Goal: Complete application form: Complete application form

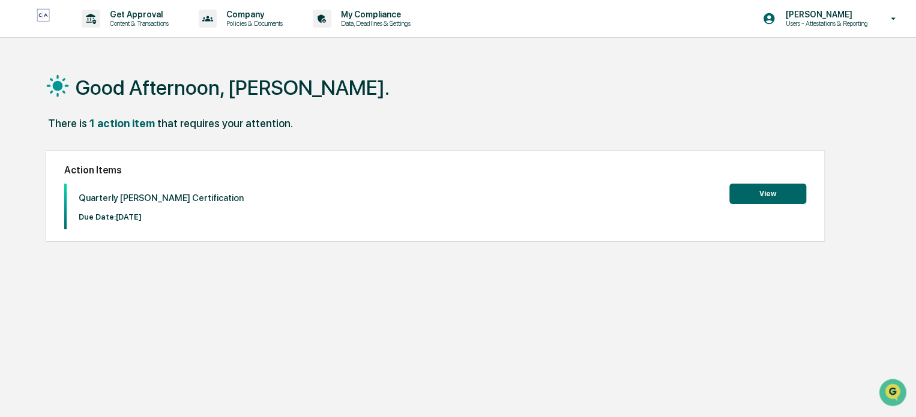
click at [765, 194] on button "View" at bounding box center [768, 194] width 77 height 20
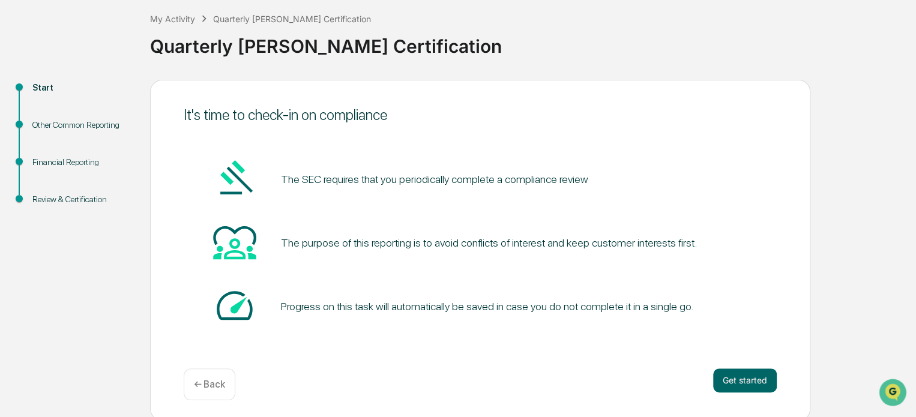
scroll to position [65, 0]
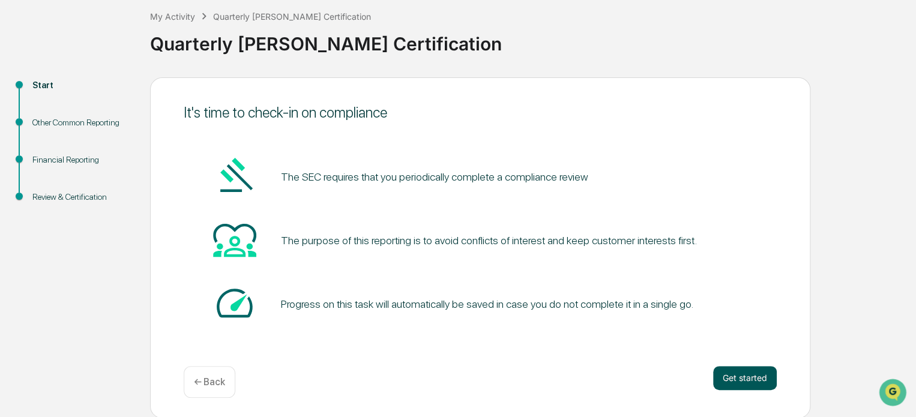
click at [736, 380] on button "Get started" at bounding box center [745, 378] width 64 height 24
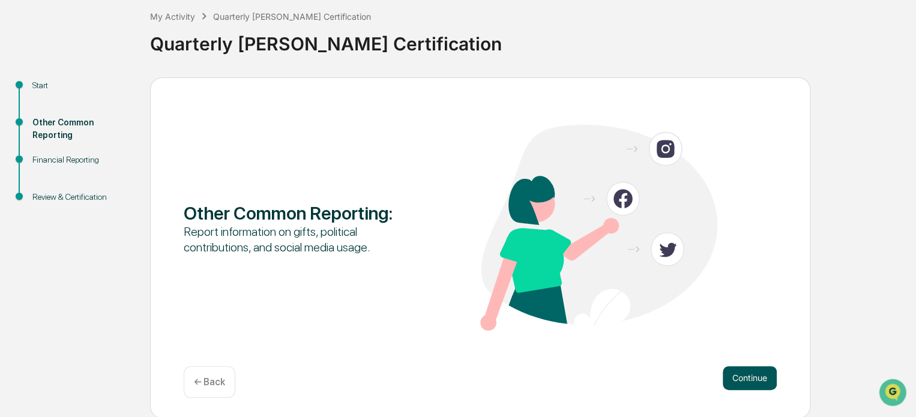
click at [751, 379] on button "Continue" at bounding box center [750, 378] width 54 height 24
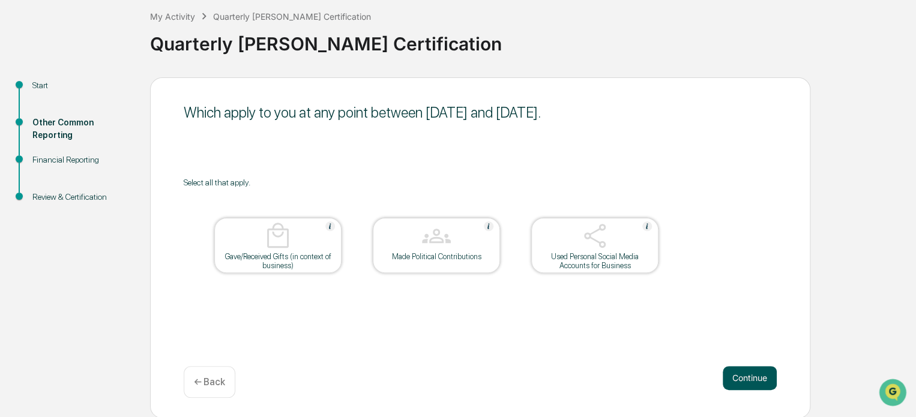
click at [742, 374] on button "Continue" at bounding box center [750, 378] width 54 height 24
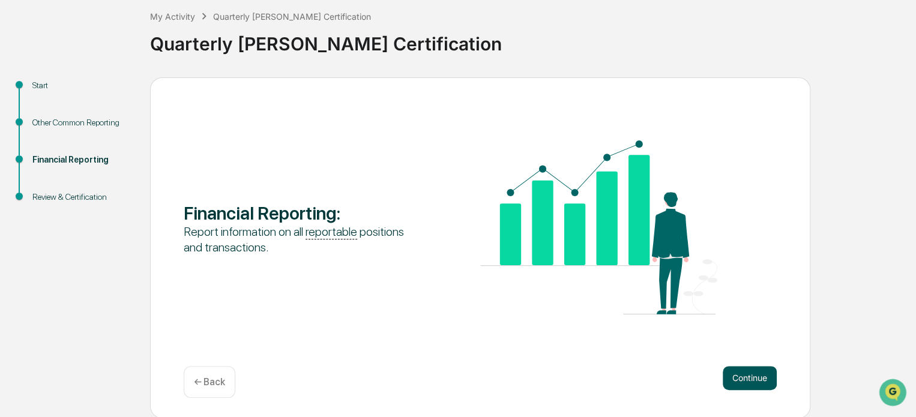
click at [751, 374] on button "Continue" at bounding box center [750, 378] width 54 height 24
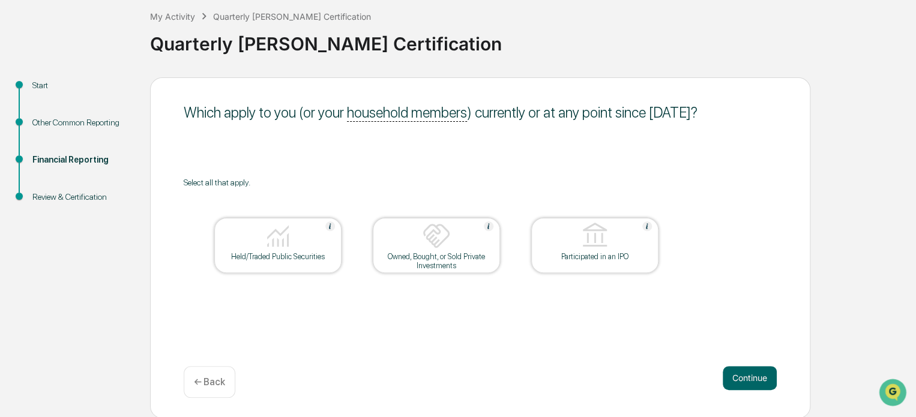
drag, startPoint x: 283, startPoint y: 254, endPoint x: 290, endPoint y: 254, distance: 6.6
click at [283, 254] on div "Held/Traded Public Securities" at bounding box center [278, 256] width 108 height 9
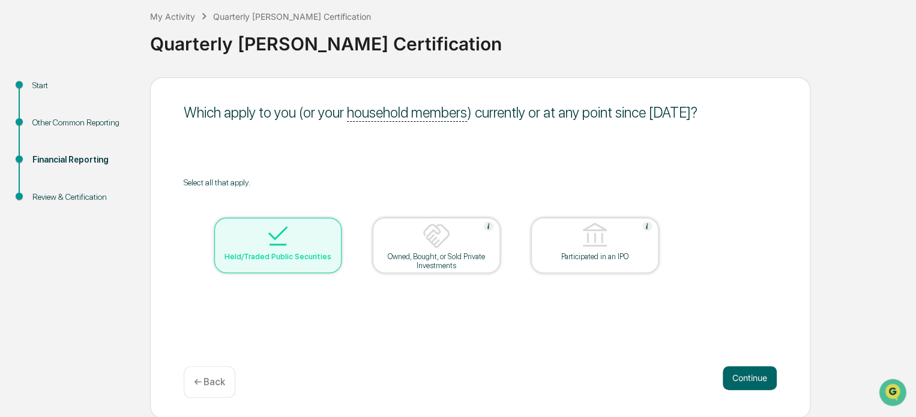
click at [267, 241] on img at bounding box center [278, 236] width 29 height 29
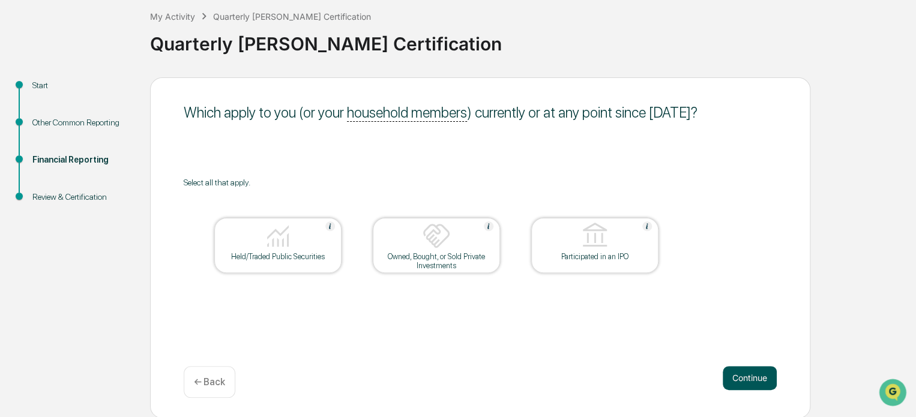
click at [749, 369] on button "Continue" at bounding box center [750, 378] width 54 height 24
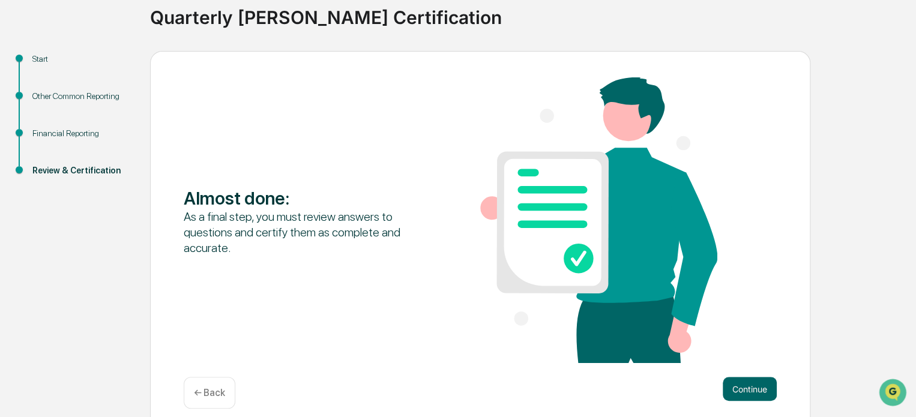
scroll to position [103, 0]
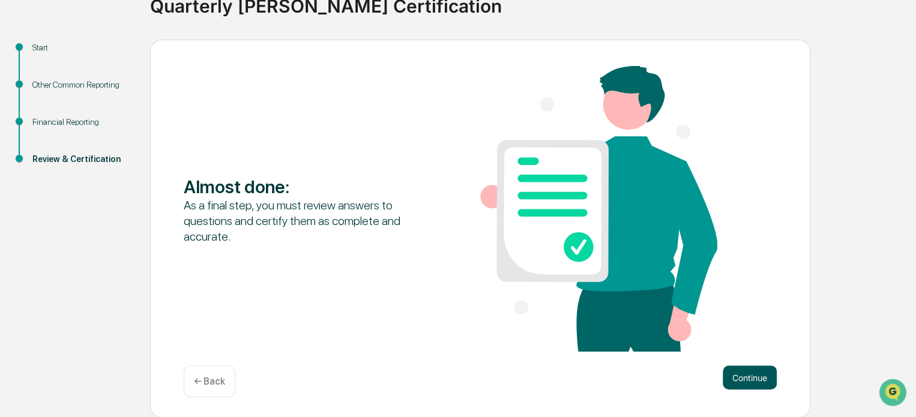
click at [745, 379] on button "Continue" at bounding box center [750, 378] width 54 height 24
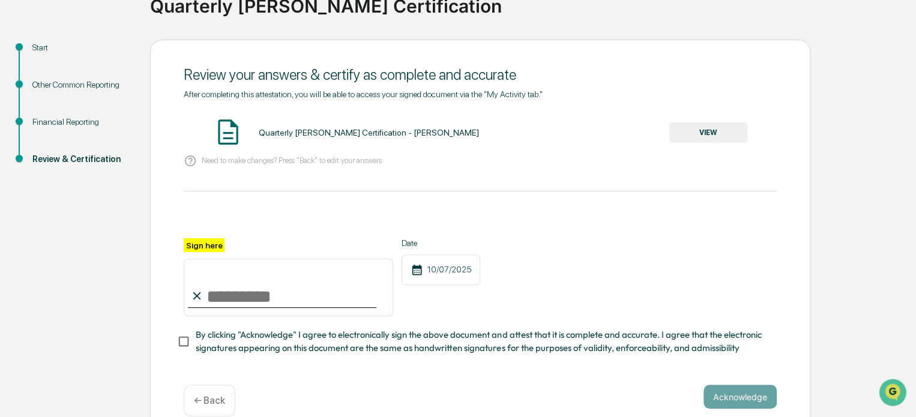
click at [695, 134] on button "VIEW" at bounding box center [709, 133] width 78 height 20
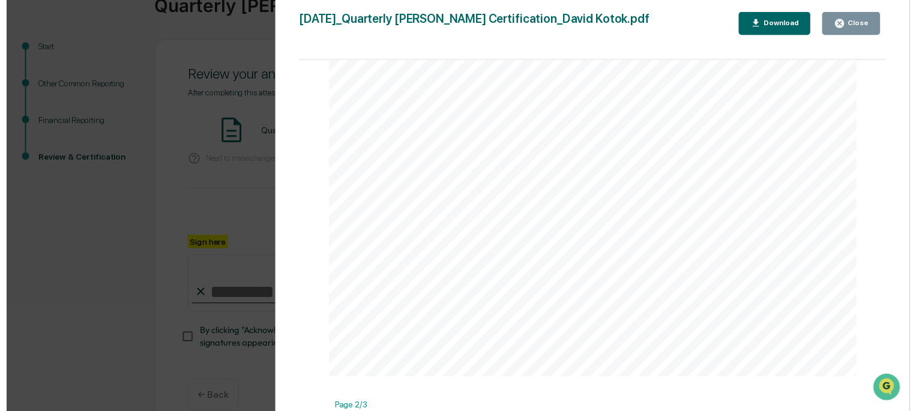
scroll to position [461, 0]
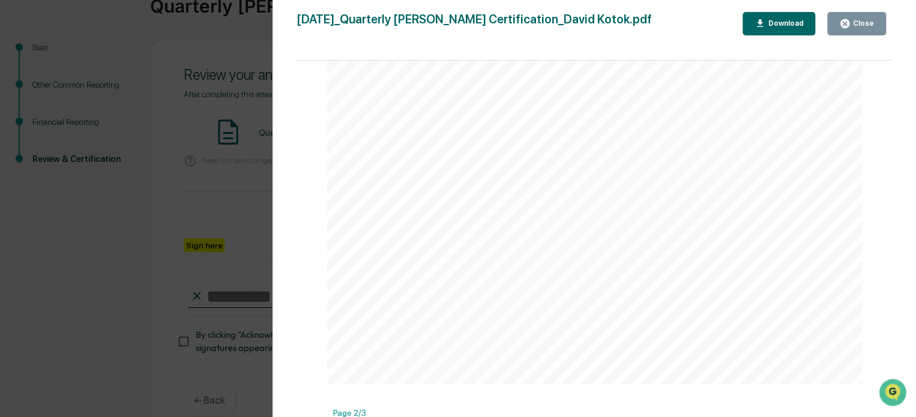
click at [855, 21] on div "Close" at bounding box center [862, 23] width 23 height 8
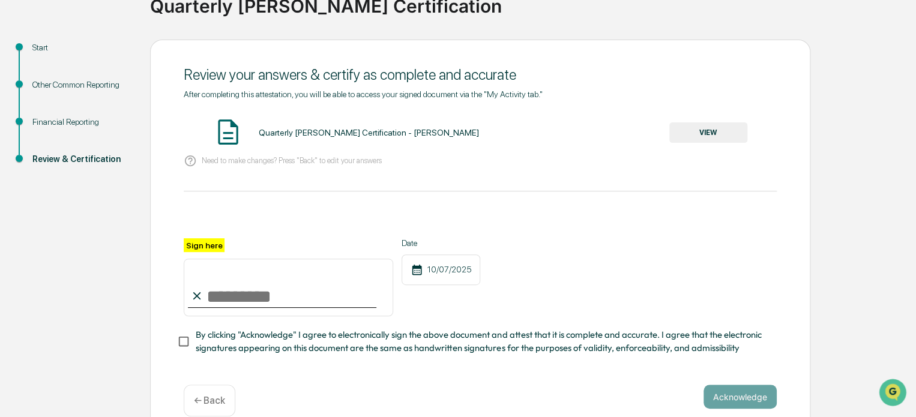
click at [206, 403] on p "← Back" at bounding box center [209, 400] width 31 height 11
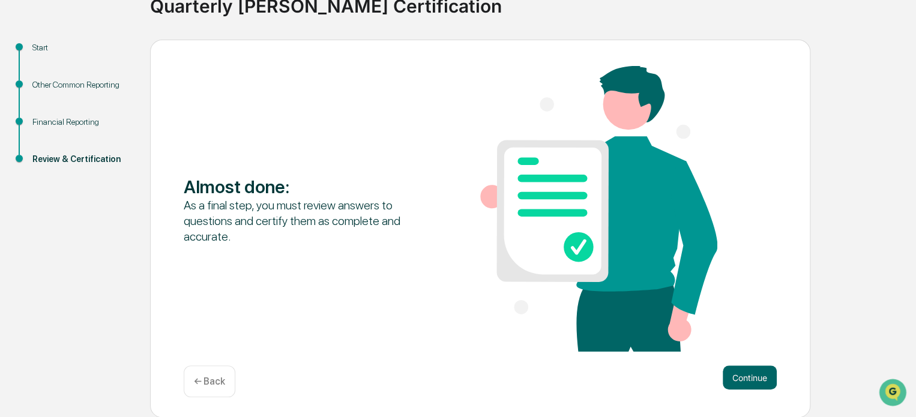
click at [204, 377] on p "← Back" at bounding box center [209, 381] width 31 height 11
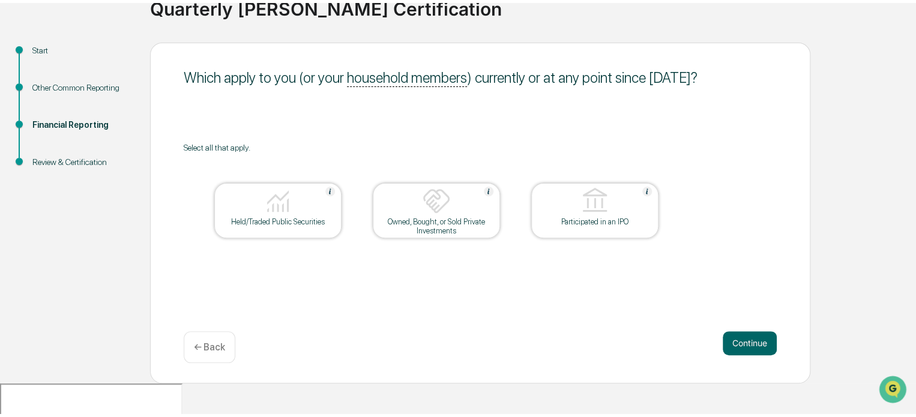
scroll to position [65, 0]
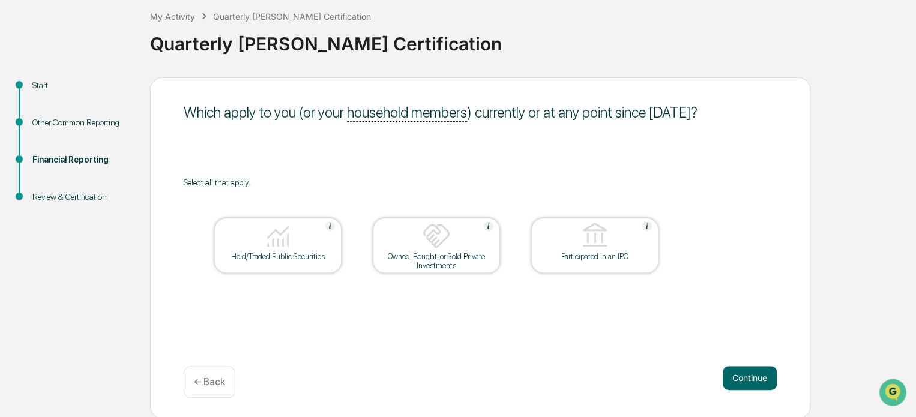
click at [280, 258] on div "Held/Traded Public Securities" at bounding box center [278, 256] width 108 height 9
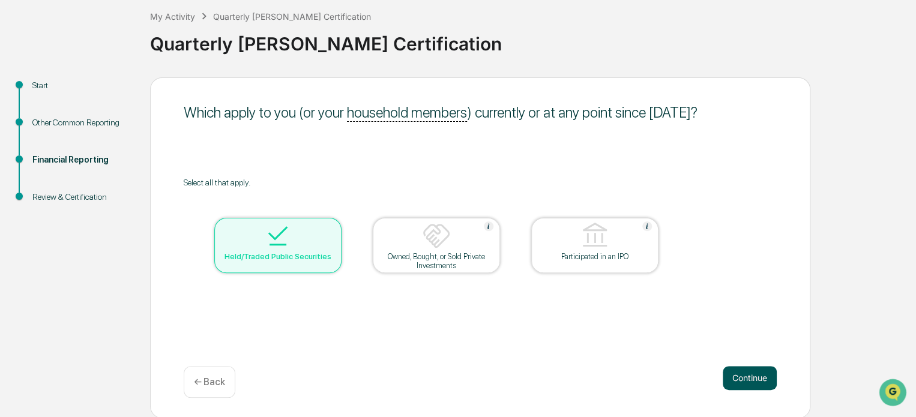
click at [744, 380] on button "Continue" at bounding box center [750, 378] width 54 height 24
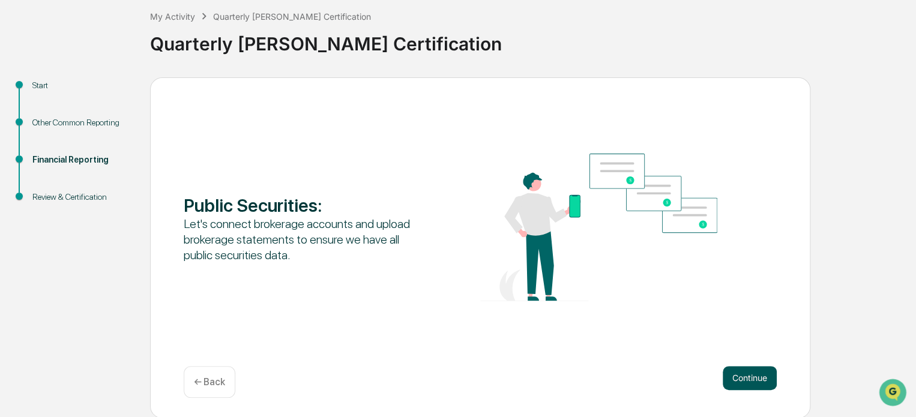
click at [748, 375] on button "Continue" at bounding box center [750, 378] width 54 height 24
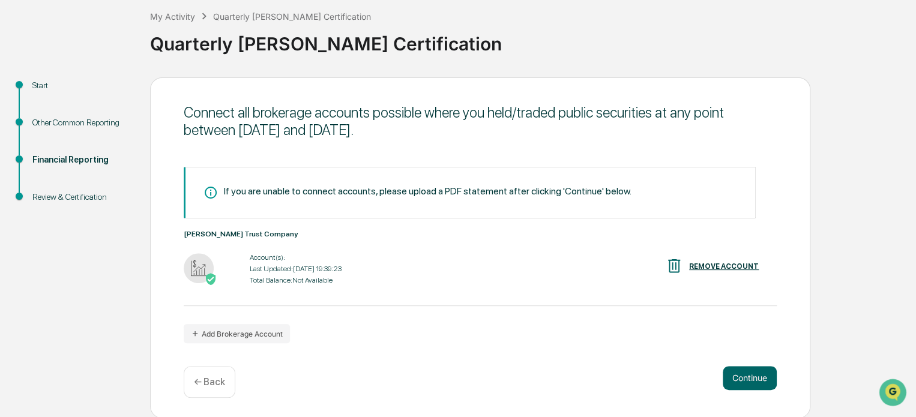
click at [497, 331] on div "If you are unable to connect accounts, please upload a PDF statement after clic…" at bounding box center [480, 255] width 593 height 177
click at [754, 377] on button "Continue" at bounding box center [750, 378] width 54 height 24
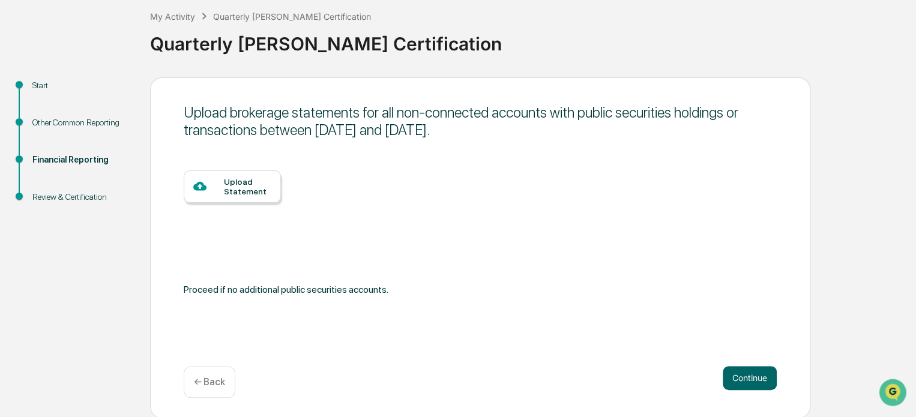
click at [252, 195] on div "Upload Statement" at bounding box center [247, 186] width 47 height 19
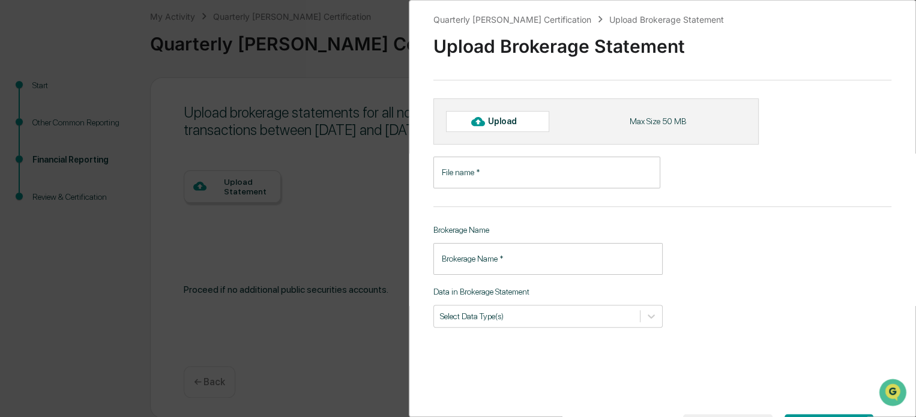
click at [477, 120] on icon at bounding box center [477, 121] width 13 height 13
type input "**********"
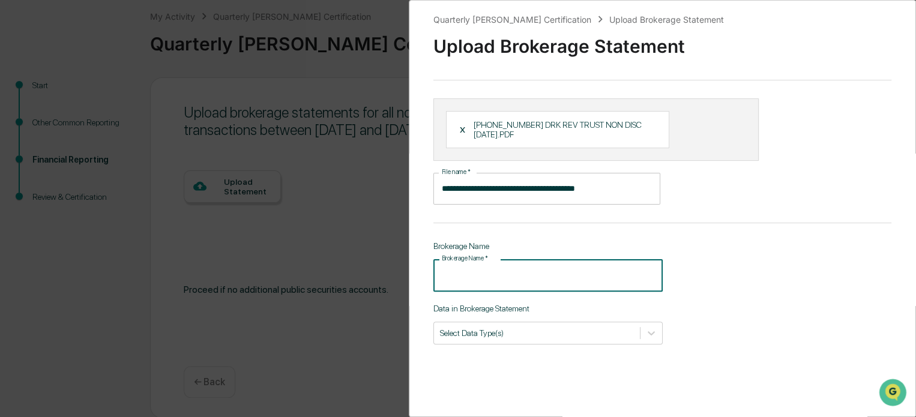
click at [441, 276] on input "Brokerage Name   *" at bounding box center [548, 275] width 229 height 32
type input "*******"
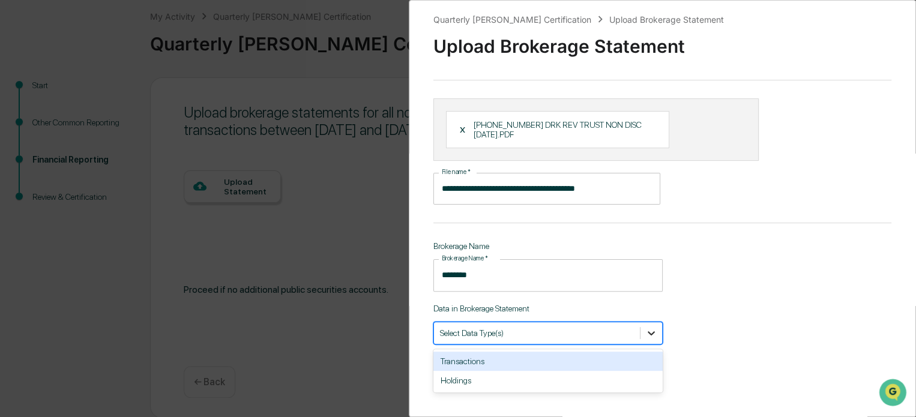
click at [651, 334] on icon at bounding box center [651, 333] width 7 height 4
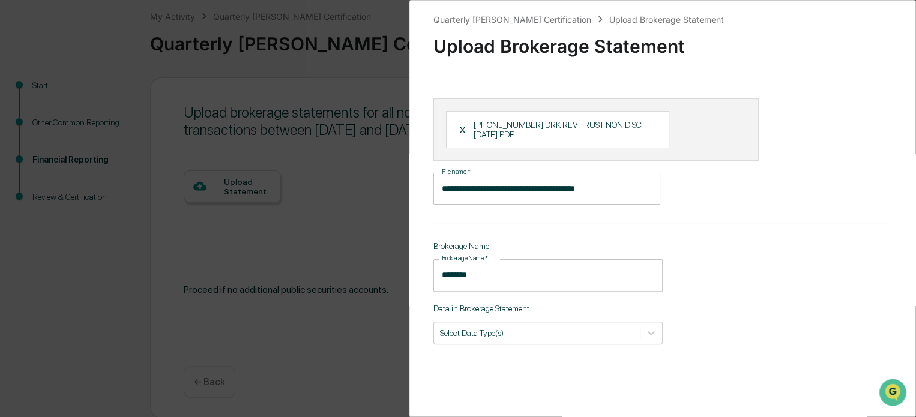
click at [730, 336] on div "**********" at bounding box center [662, 208] width 507 height 417
click at [650, 333] on icon at bounding box center [651, 333] width 7 height 4
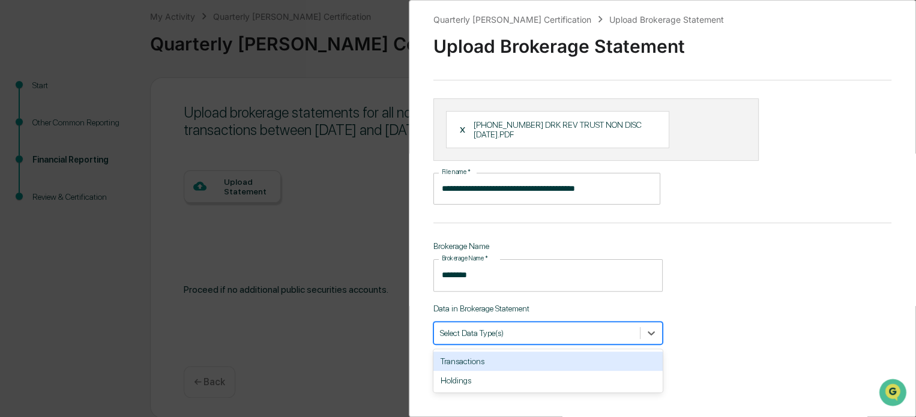
click at [476, 365] on div "Transactions" at bounding box center [548, 361] width 229 height 19
click at [453, 367] on div "Holdings" at bounding box center [548, 361] width 229 height 19
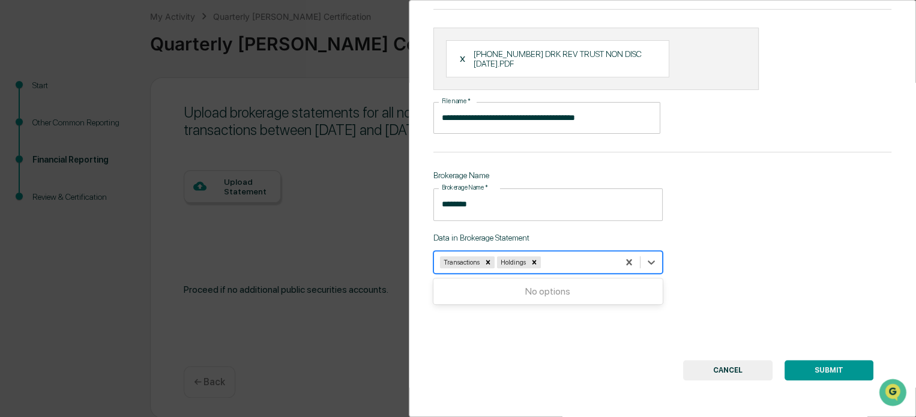
scroll to position [79, 0]
click at [812, 367] on button "SUBMIT" at bounding box center [829, 370] width 89 height 20
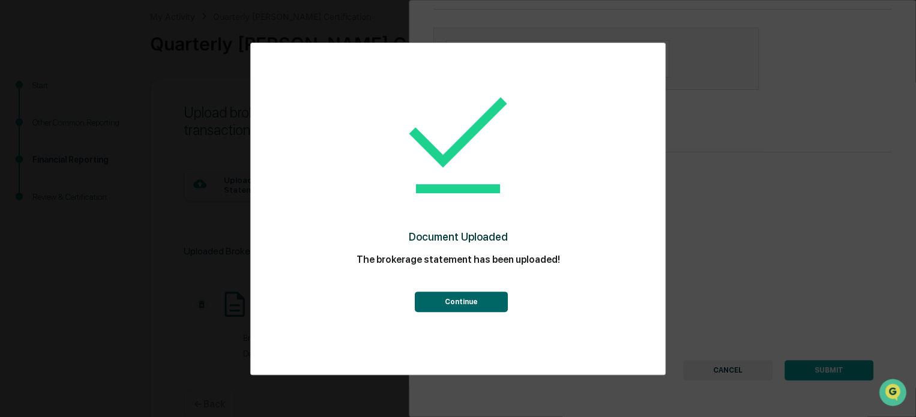
click at [435, 305] on button "Continue" at bounding box center [460, 302] width 93 height 20
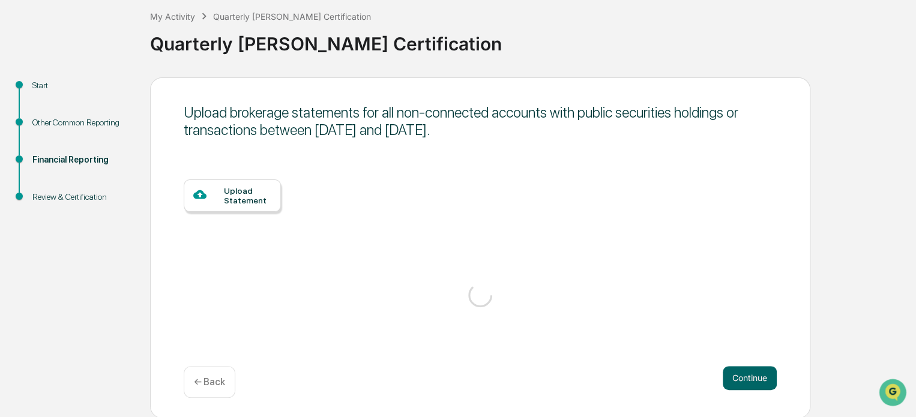
scroll to position [61, 0]
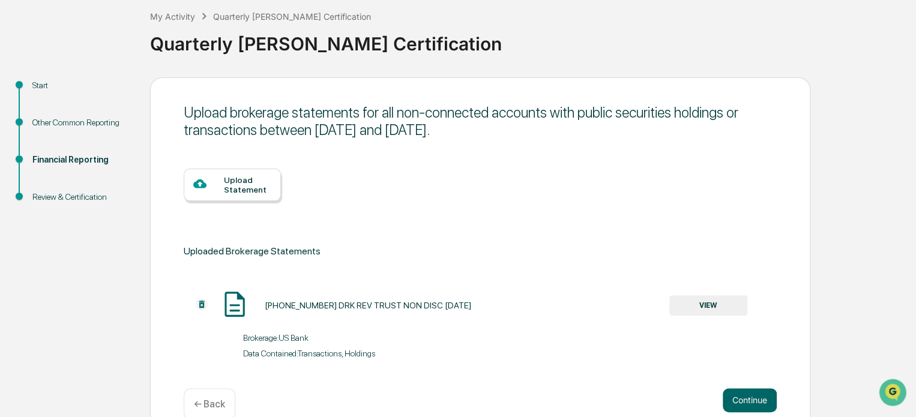
click at [235, 192] on div "Upload Statement" at bounding box center [247, 184] width 47 height 19
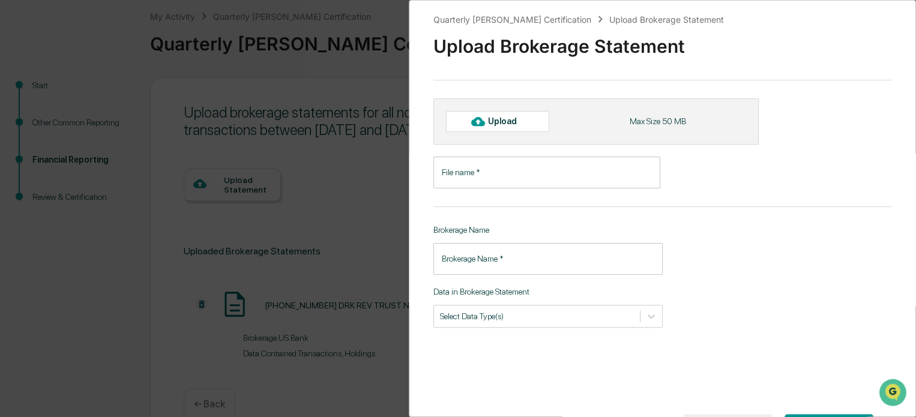
click at [485, 124] on icon at bounding box center [477, 121] width 13 height 13
type input "**********"
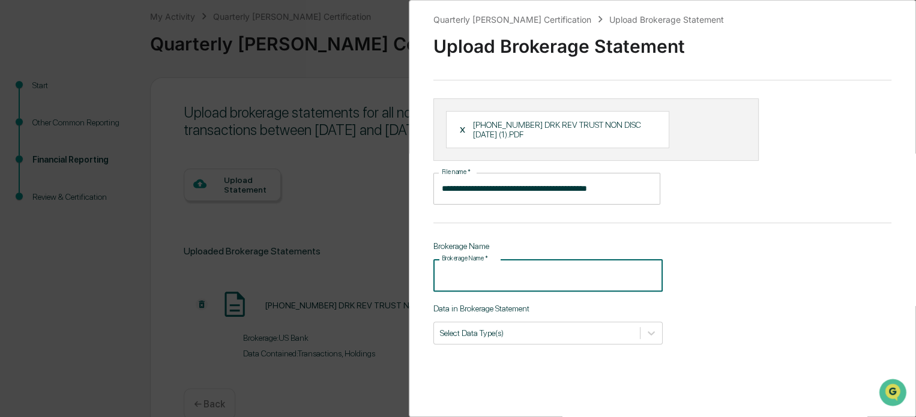
click at [459, 273] on input "Brokerage Name   *" at bounding box center [548, 275] width 229 height 32
type input "*******"
click at [653, 331] on icon at bounding box center [652, 333] width 12 height 12
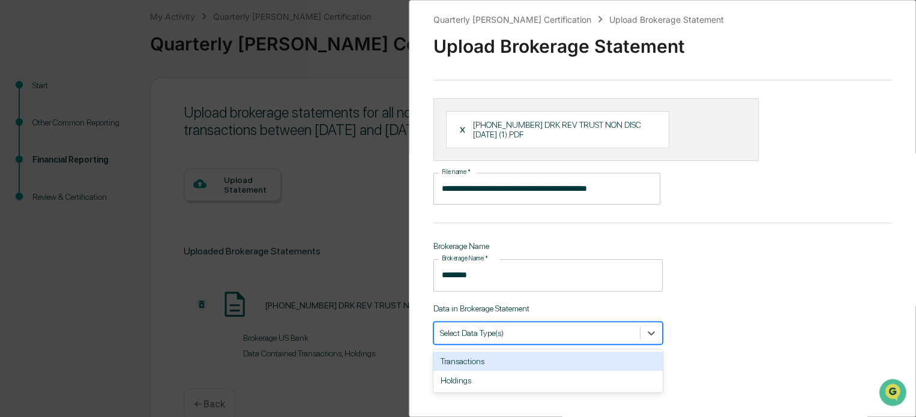
click at [498, 365] on div "Transactions" at bounding box center [548, 361] width 229 height 19
click at [462, 368] on div "Holdings" at bounding box center [548, 361] width 229 height 19
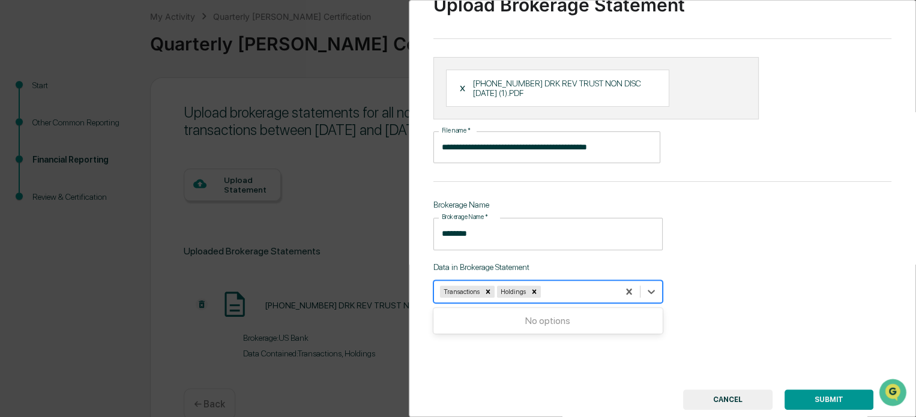
scroll to position [60, 0]
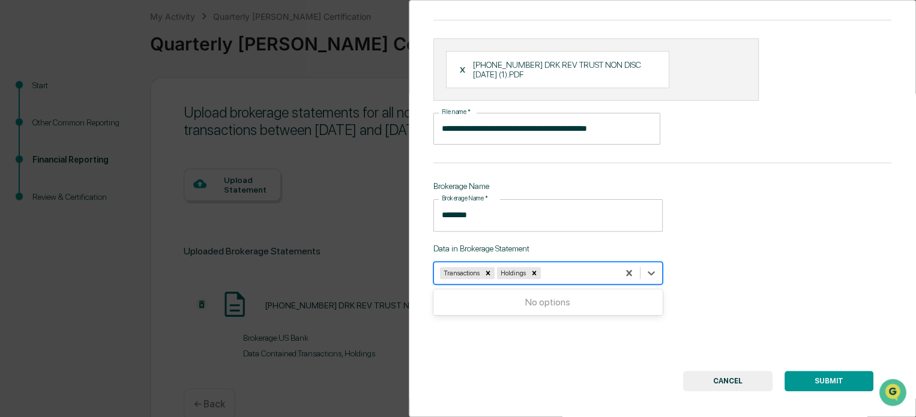
click at [817, 386] on button "SUBMIT" at bounding box center [829, 381] width 89 height 20
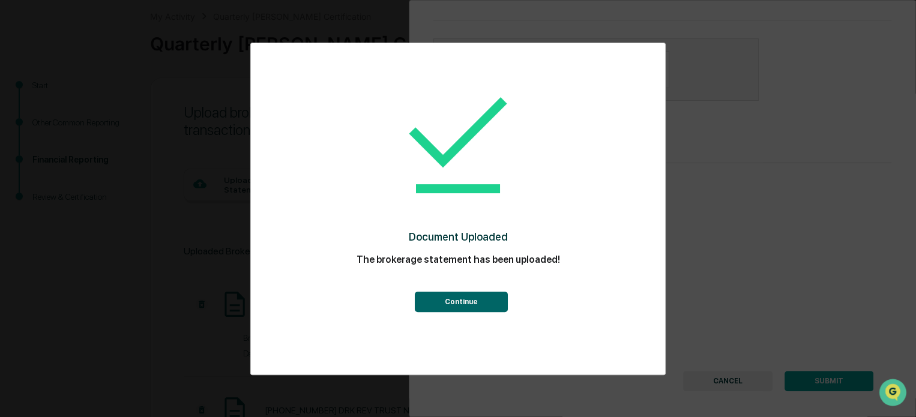
click at [437, 302] on button "Continue" at bounding box center [460, 302] width 93 height 20
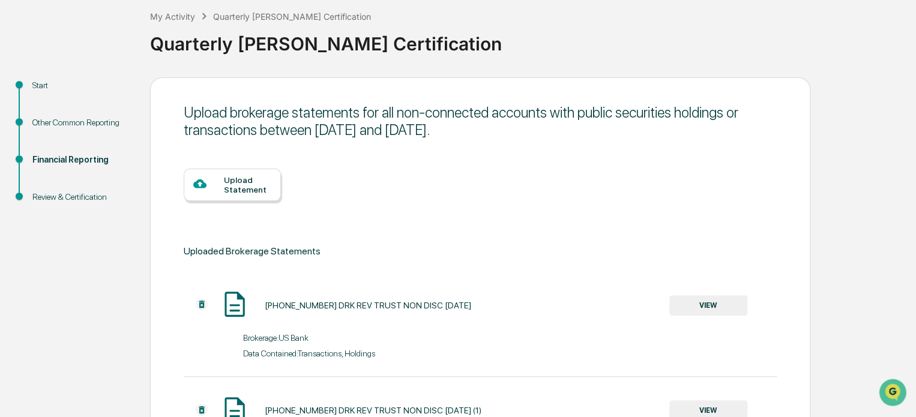
click at [219, 177] on div at bounding box center [208, 184] width 31 height 15
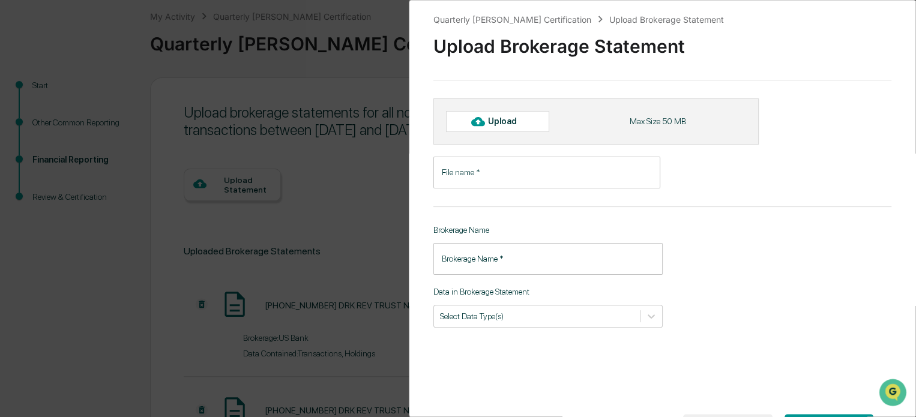
click at [496, 122] on div "Upload" at bounding box center [507, 122] width 39 height 10
type input "**********"
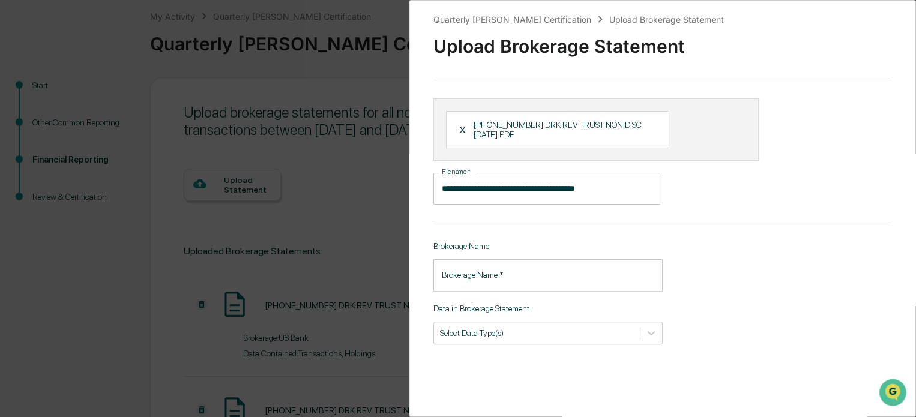
click at [492, 267] on div "Brokerage Name   * Brokerage Name   *" at bounding box center [548, 275] width 229 height 32
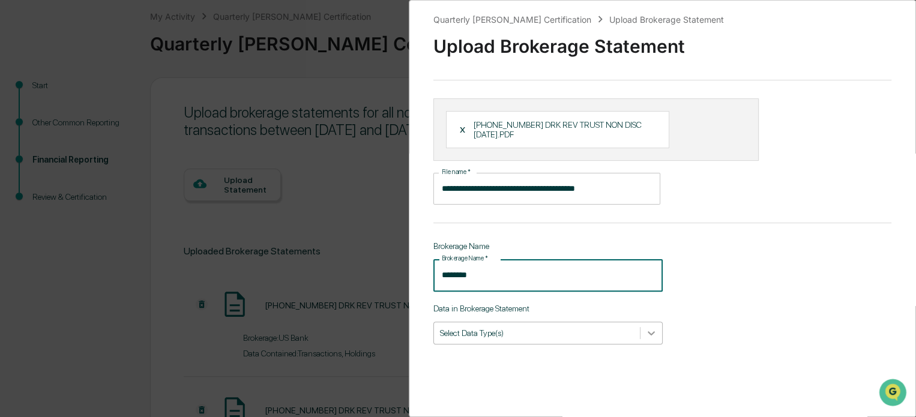
type input "*******"
click at [646, 333] on icon at bounding box center [652, 333] width 12 height 12
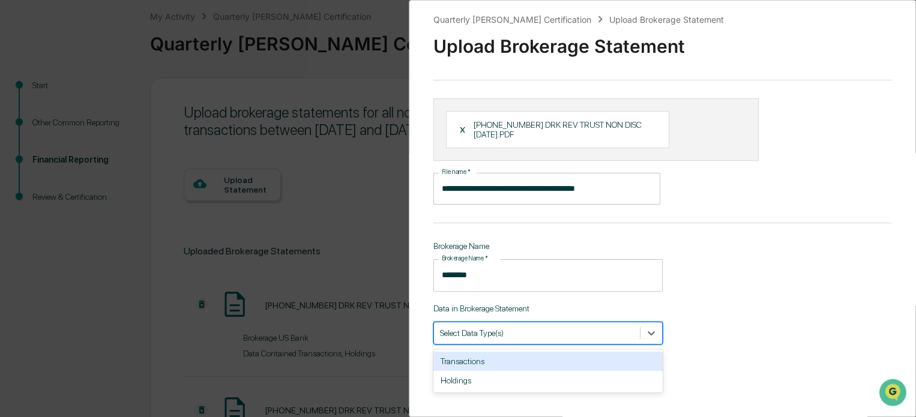
drag, startPoint x: 483, startPoint y: 360, endPoint x: 468, endPoint y: 365, distance: 15.2
click at [482, 360] on div "Transactions" at bounding box center [548, 361] width 229 height 19
click at [469, 365] on div "Holdings" at bounding box center [548, 361] width 229 height 19
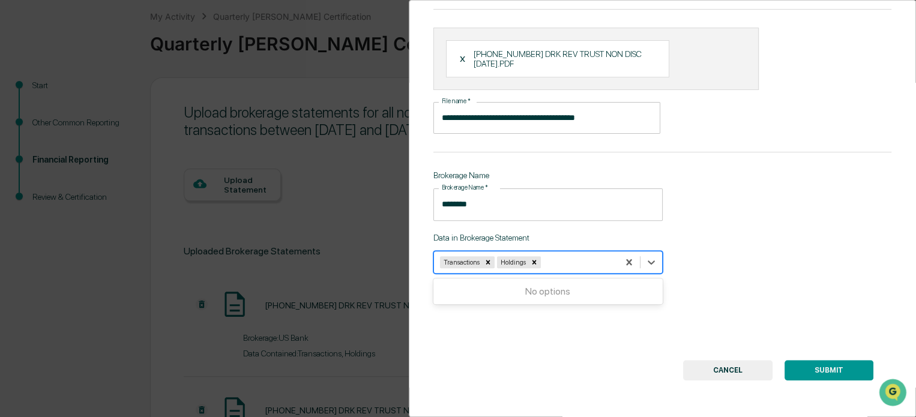
scroll to position [79, 0]
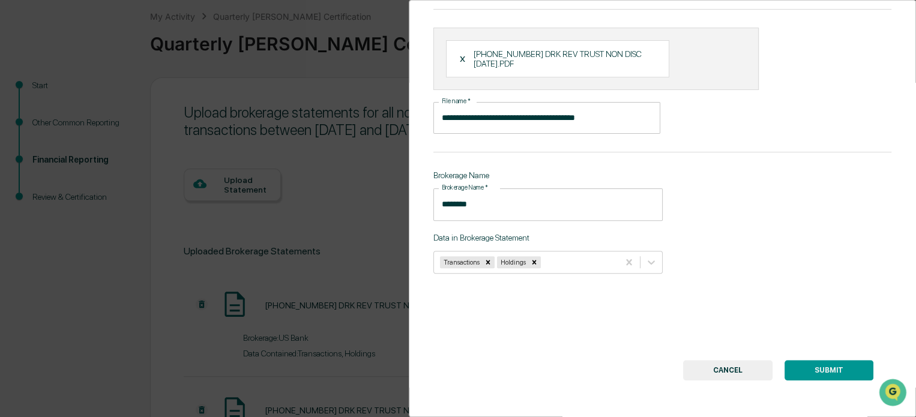
click at [822, 361] on button "SUBMIT" at bounding box center [829, 370] width 89 height 20
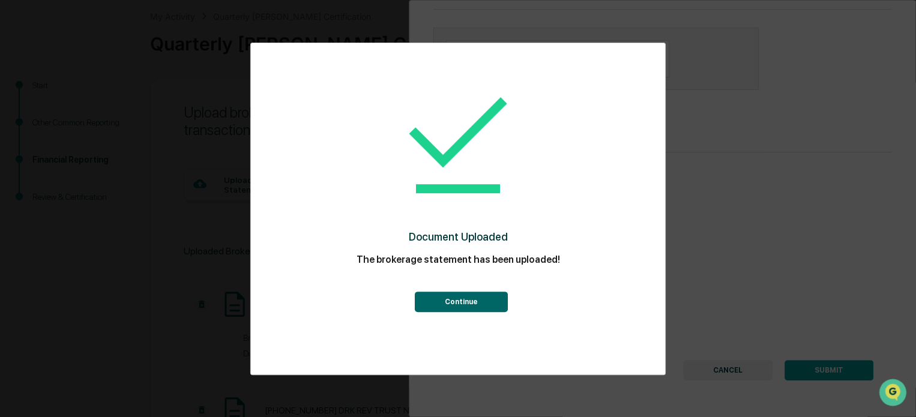
click at [435, 299] on button "Continue" at bounding box center [460, 302] width 93 height 20
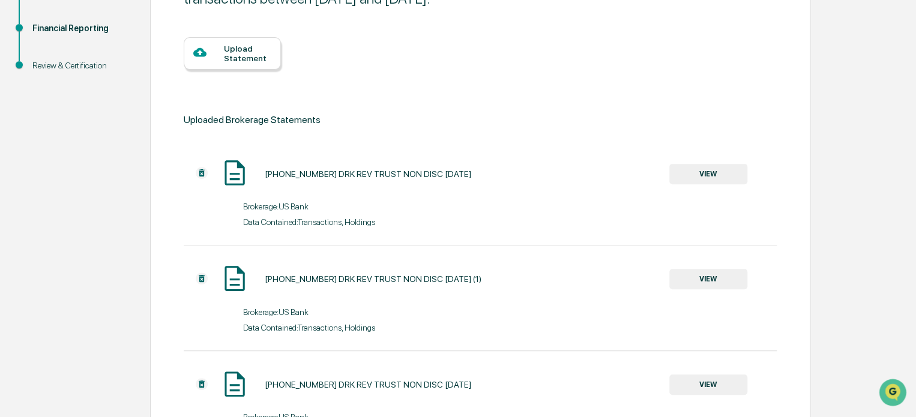
scroll to position [123, 0]
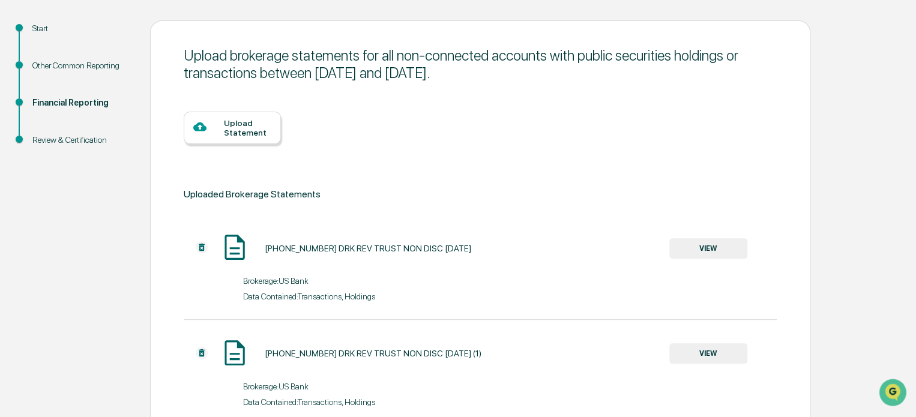
click at [239, 127] on div "Upload Statement" at bounding box center [247, 127] width 47 height 19
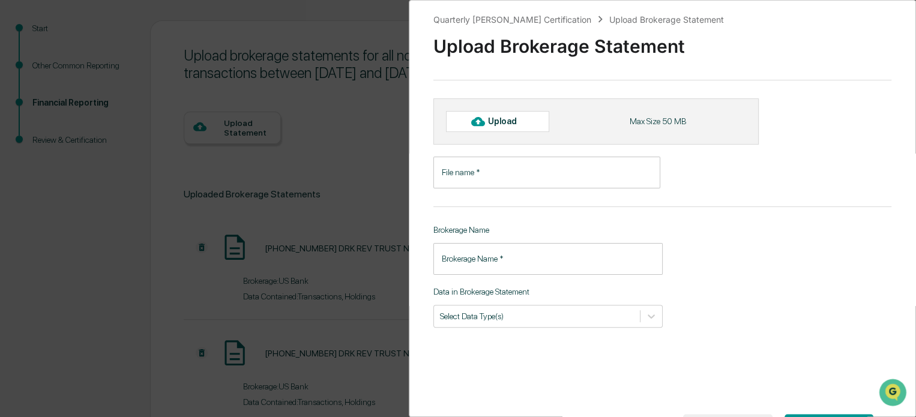
click at [500, 122] on div "Upload" at bounding box center [507, 122] width 39 height 10
type input "**********"
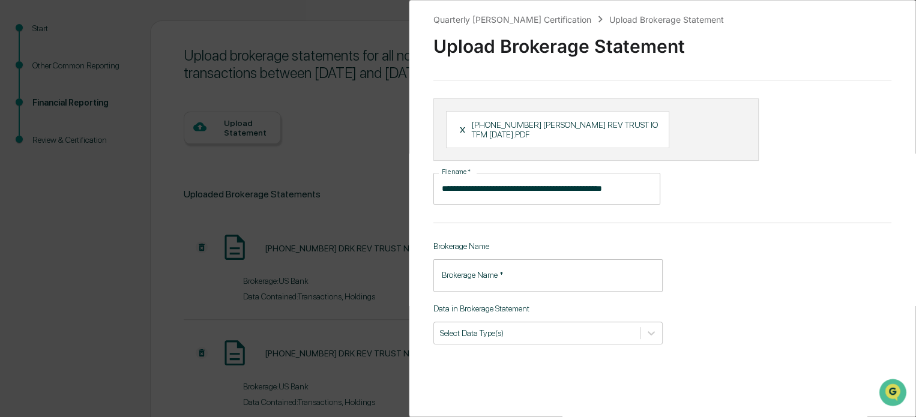
click at [451, 283] on input "Brokerage Name   *" at bounding box center [548, 275] width 229 height 32
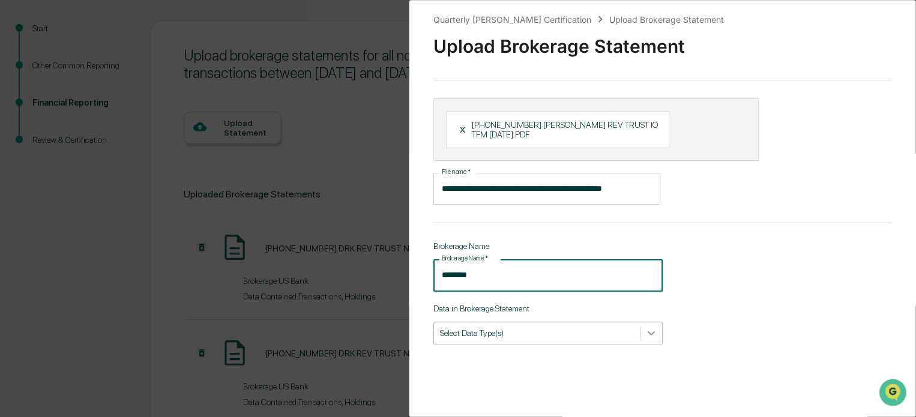
type input "*******"
click at [655, 336] on div at bounding box center [652, 333] width 22 height 22
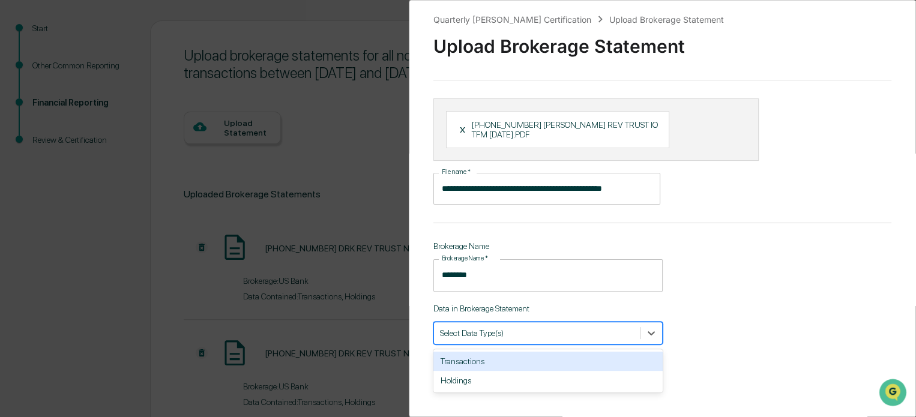
click at [474, 363] on div "Transactions" at bounding box center [548, 361] width 229 height 19
click at [461, 369] on div "Holdings" at bounding box center [548, 361] width 229 height 19
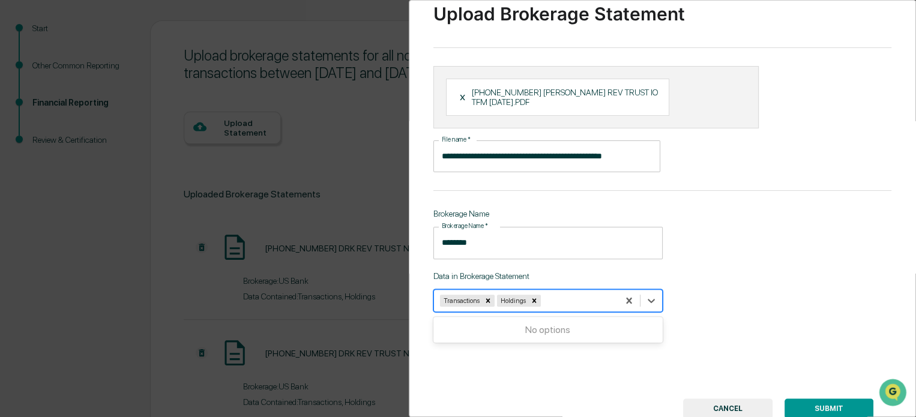
scroll to position [60, 0]
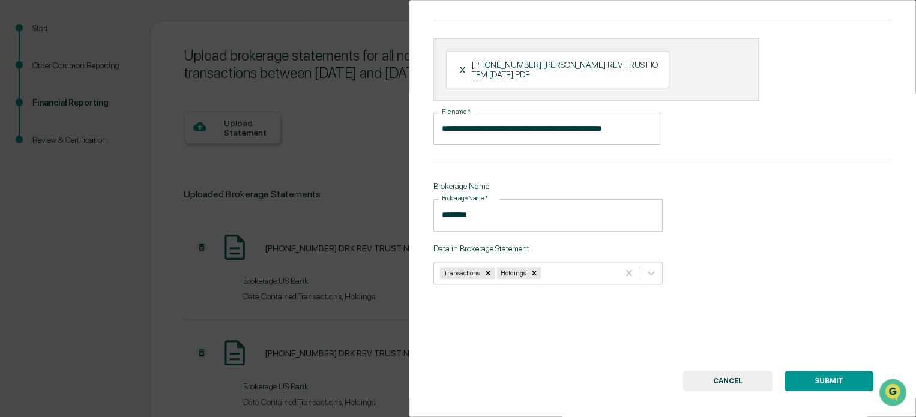
click at [830, 375] on button "SUBMIT" at bounding box center [829, 381] width 89 height 20
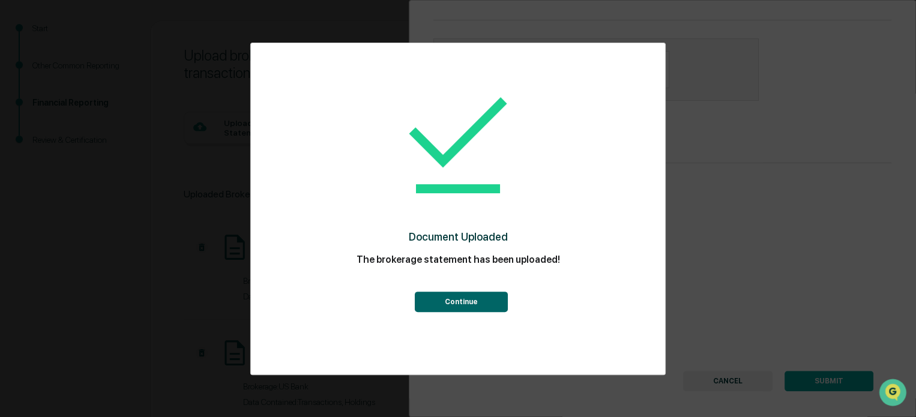
click at [456, 299] on button "Continue" at bounding box center [460, 302] width 93 height 20
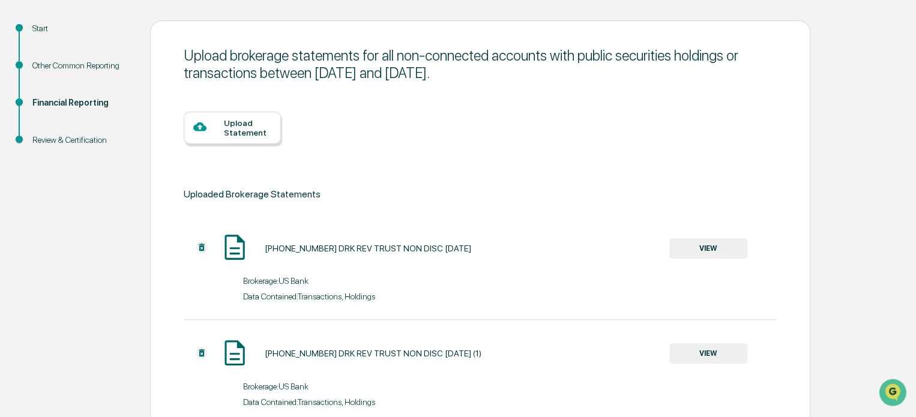
click at [223, 120] on div at bounding box center [208, 127] width 31 height 15
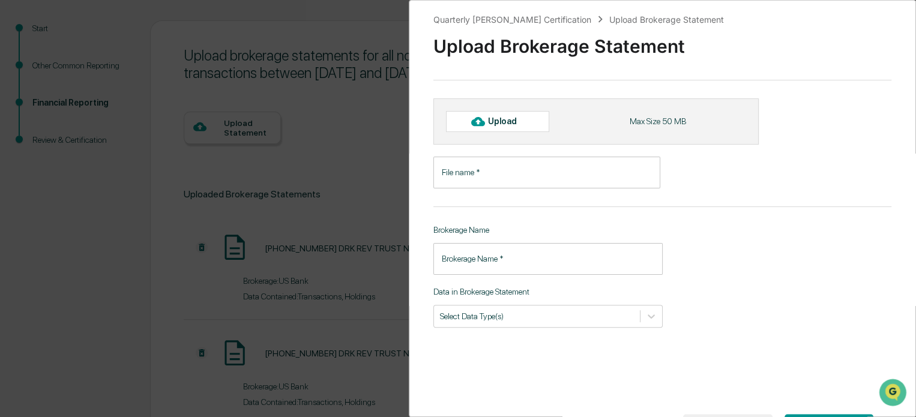
click at [482, 117] on icon at bounding box center [477, 121] width 13 height 13
type input "**********"
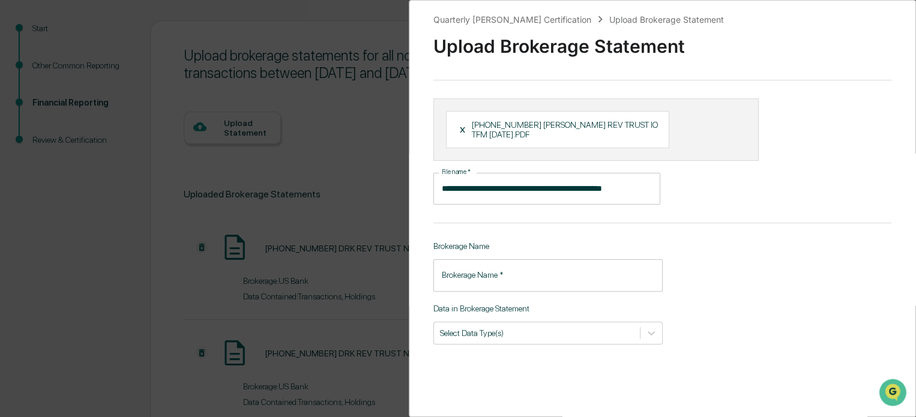
click at [469, 277] on input "Brokerage Name   *" at bounding box center [548, 275] width 229 height 32
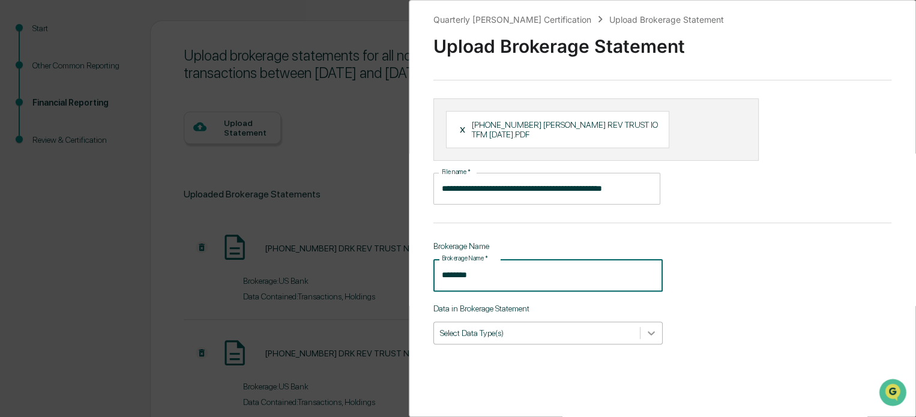
type input "*******"
click at [647, 336] on icon at bounding box center [652, 333] width 12 height 12
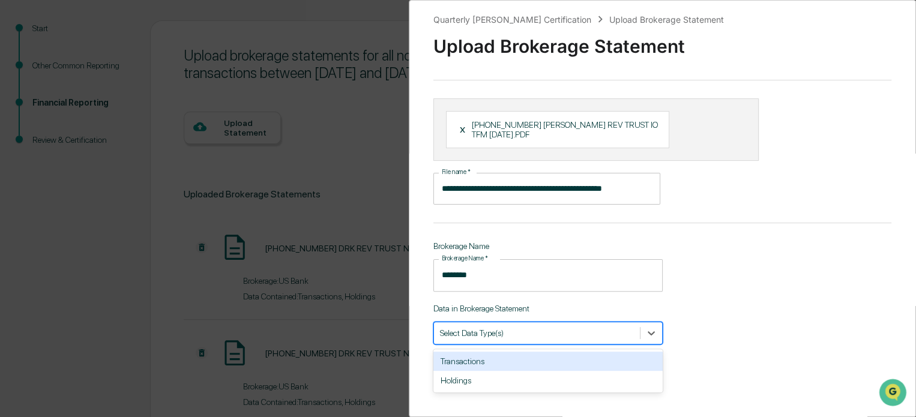
drag, startPoint x: 492, startPoint y: 362, endPoint x: 478, endPoint y: 362, distance: 13.8
click at [492, 362] on div "Transactions" at bounding box center [548, 361] width 229 height 19
click at [455, 367] on div "Holdings" at bounding box center [548, 361] width 229 height 19
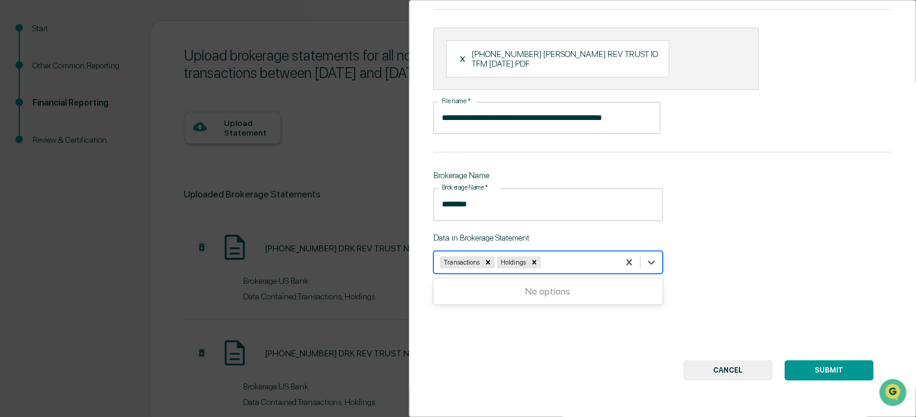
scroll to position [79, 0]
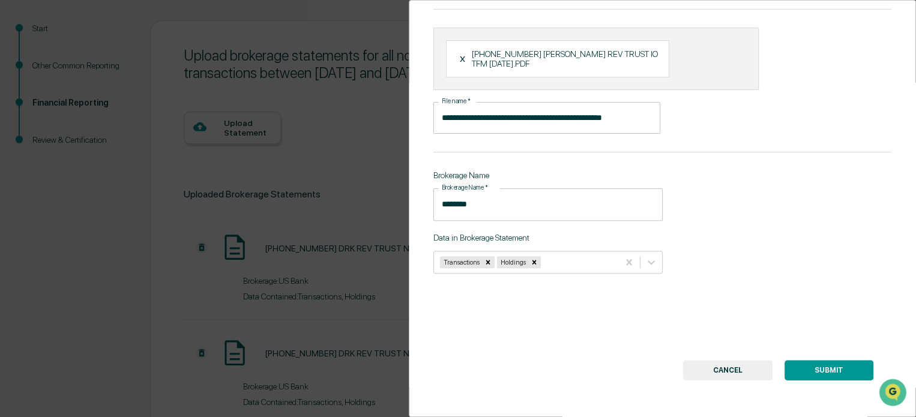
click at [826, 365] on button "SUBMIT" at bounding box center [829, 370] width 89 height 20
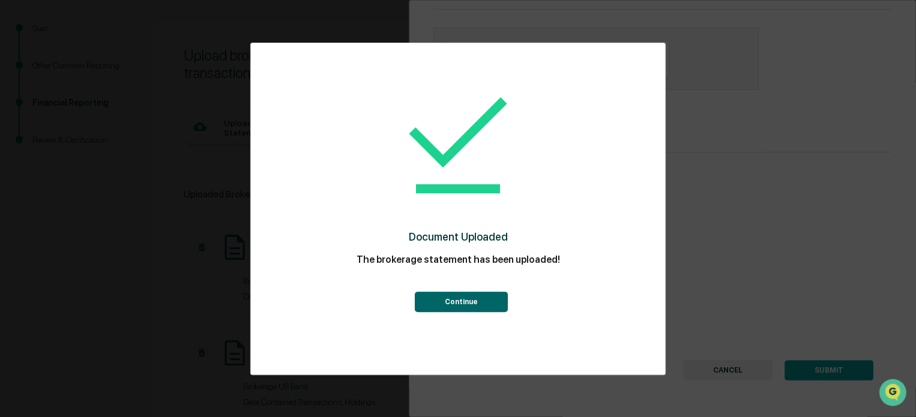
click at [452, 302] on button "Continue" at bounding box center [460, 302] width 93 height 20
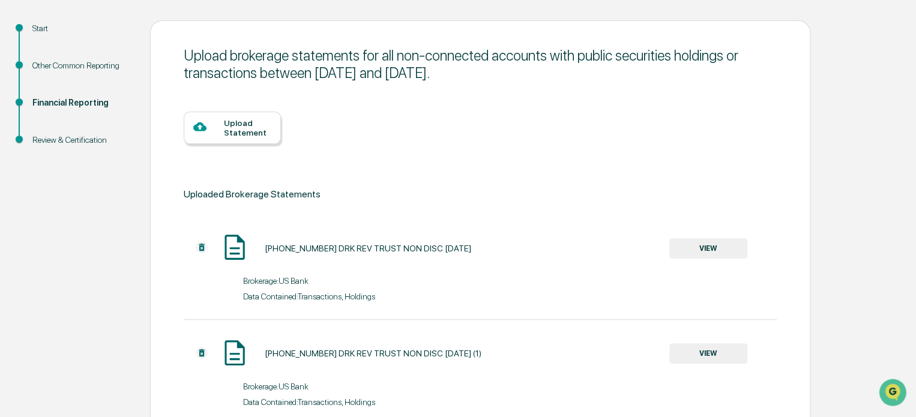
scroll to position [61, 0]
click at [231, 126] on div "Upload Statement" at bounding box center [247, 127] width 47 height 19
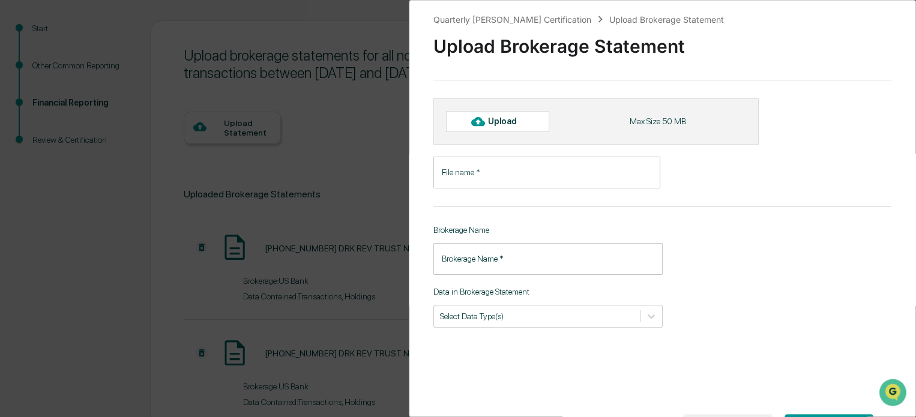
click at [497, 120] on div "Upload" at bounding box center [507, 122] width 39 height 10
type input "**********"
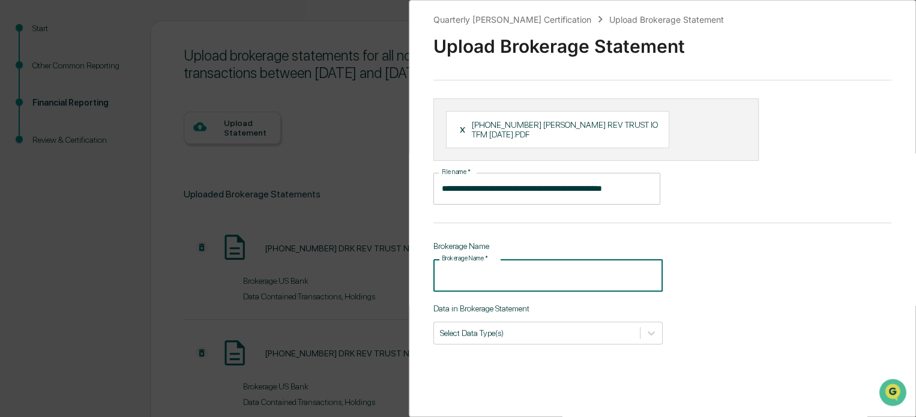
click at [465, 276] on input "Brokerage Name   *" at bounding box center [548, 275] width 229 height 32
type input "*******"
click at [641, 333] on div at bounding box center [652, 333] width 22 height 22
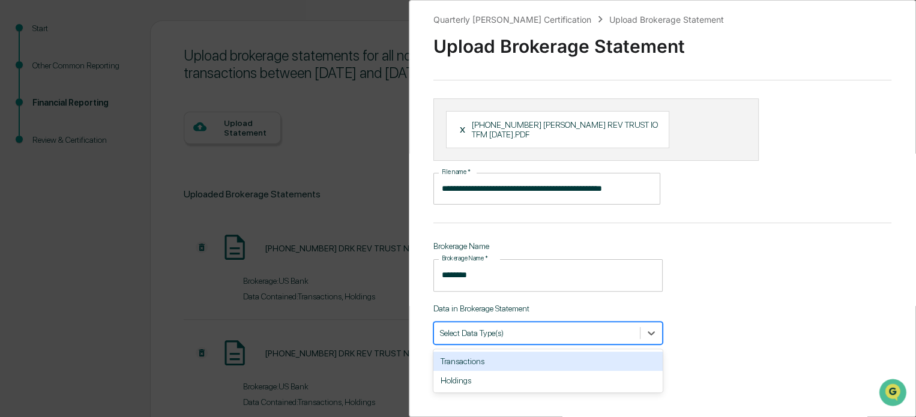
click at [507, 365] on div "Transactions" at bounding box center [548, 361] width 229 height 19
click at [465, 367] on div "Holdings" at bounding box center [548, 361] width 229 height 19
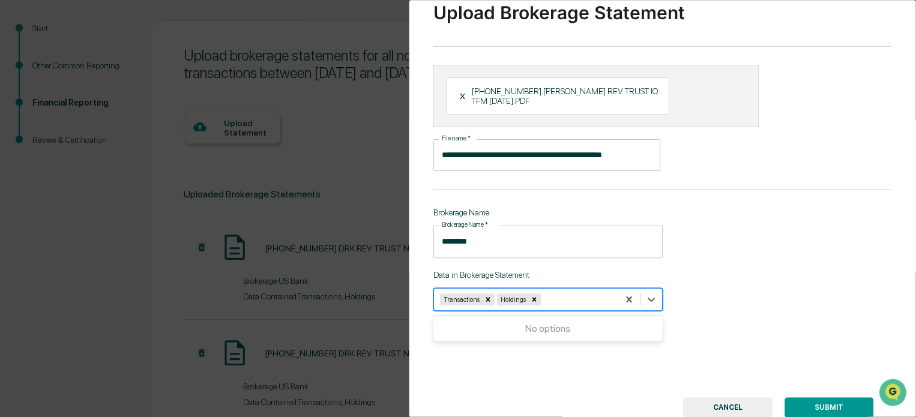
scroll to position [60, 0]
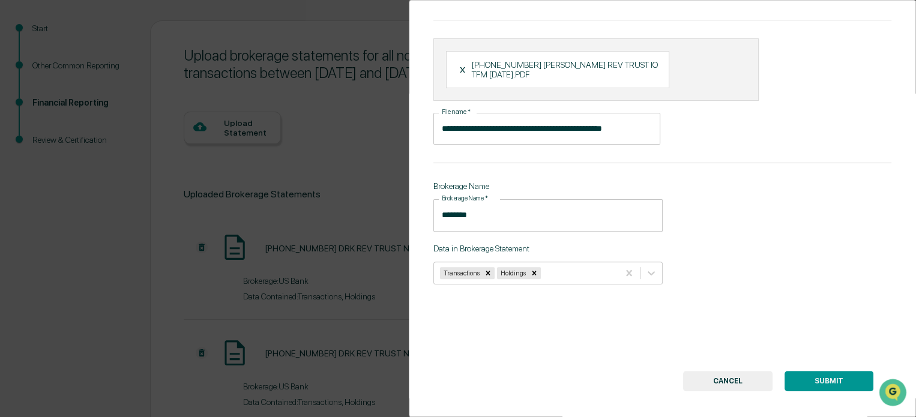
click at [809, 383] on button "SUBMIT" at bounding box center [829, 381] width 89 height 20
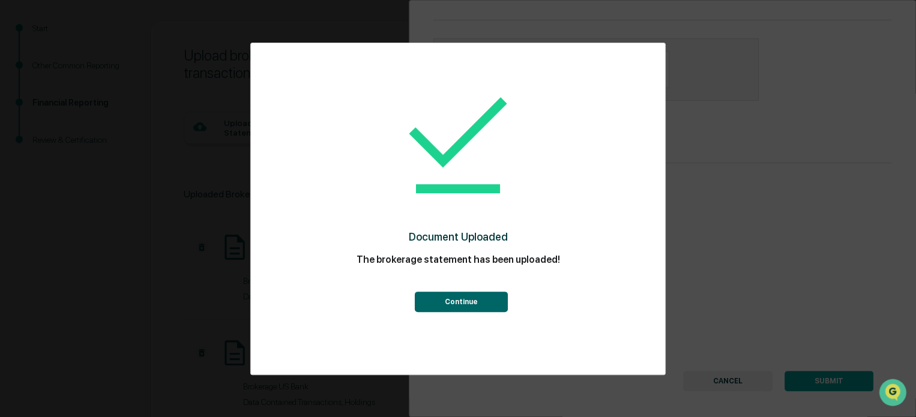
click at [463, 297] on button "Continue" at bounding box center [460, 302] width 93 height 20
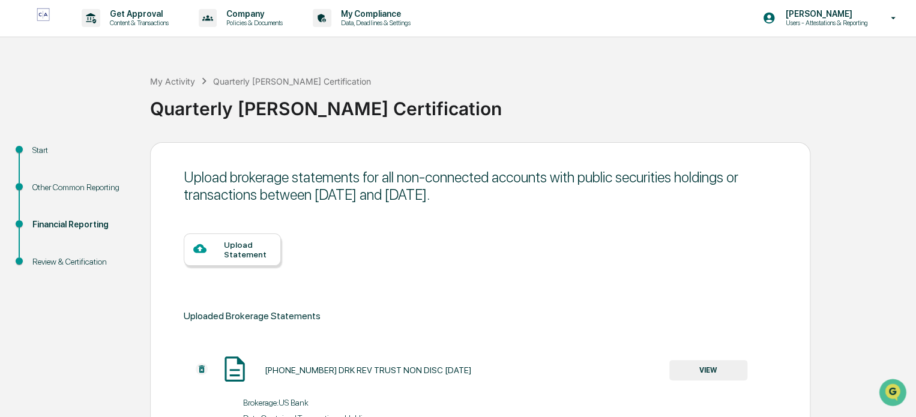
scroll to position [0, 0]
click at [230, 248] on div "Upload Statement" at bounding box center [247, 250] width 47 height 19
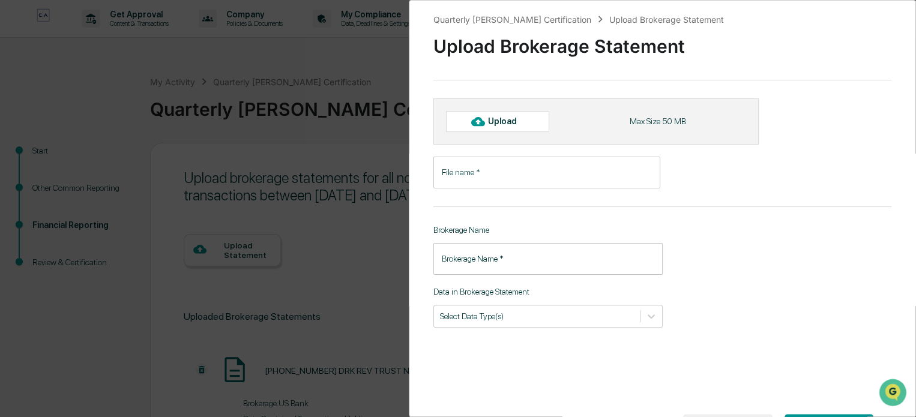
click at [500, 120] on div "Upload" at bounding box center [507, 122] width 39 height 10
type input "**********"
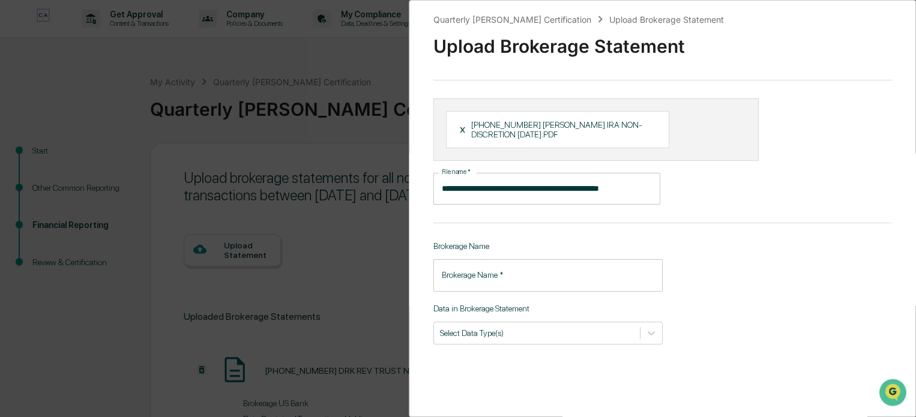
click at [474, 275] on input "Brokerage Name   *" at bounding box center [548, 275] width 229 height 32
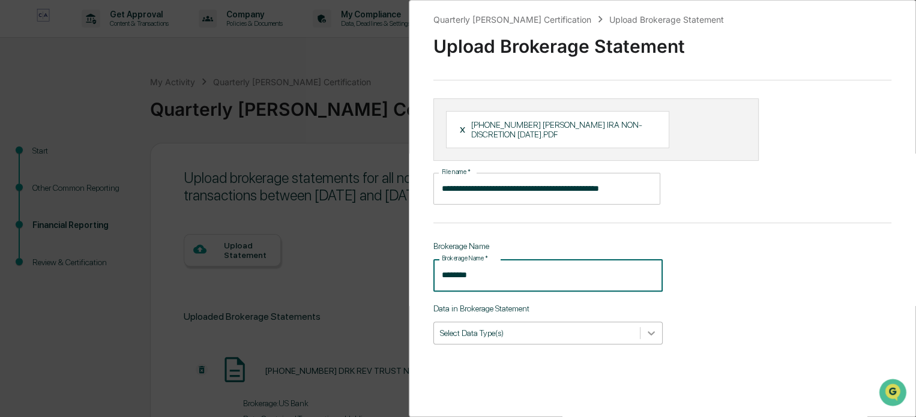
type input "*******"
drag, startPoint x: 652, startPoint y: 331, endPoint x: 510, endPoint y: 336, distance: 141.8
click at [651, 331] on icon at bounding box center [652, 333] width 12 height 12
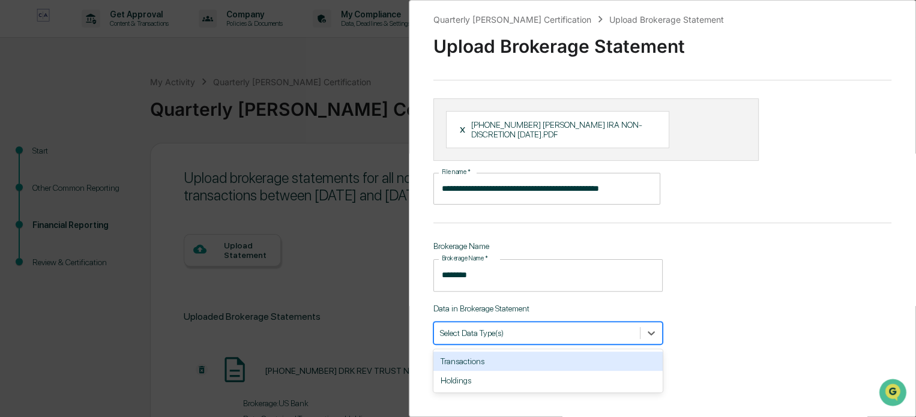
click at [462, 360] on div "Transactions" at bounding box center [548, 361] width 229 height 19
click at [455, 368] on div "Holdings" at bounding box center [548, 361] width 229 height 19
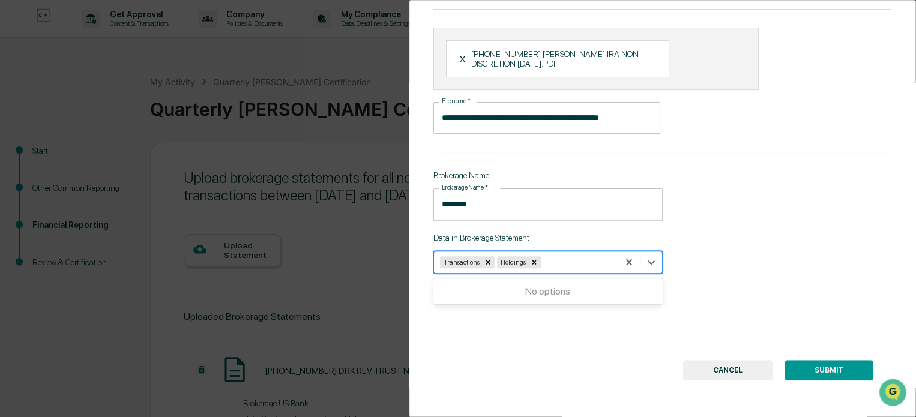
scroll to position [79, 0]
click at [807, 363] on button "SUBMIT" at bounding box center [829, 370] width 89 height 20
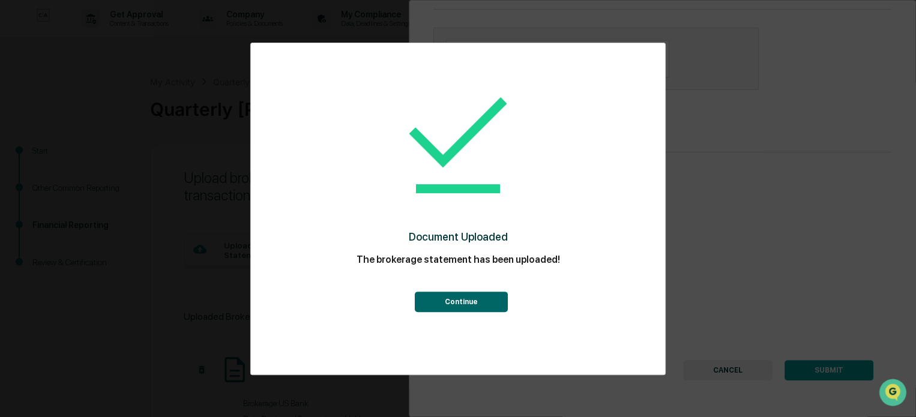
click at [439, 304] on button "Continue" at bounding box center [460, 302] width 93 height 20
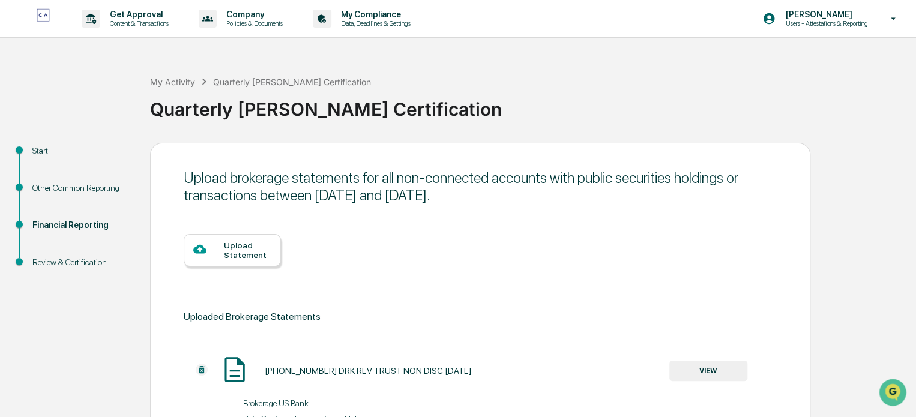
click at [223, 246] on div at bounding box center [208, 250] width 31 height 15
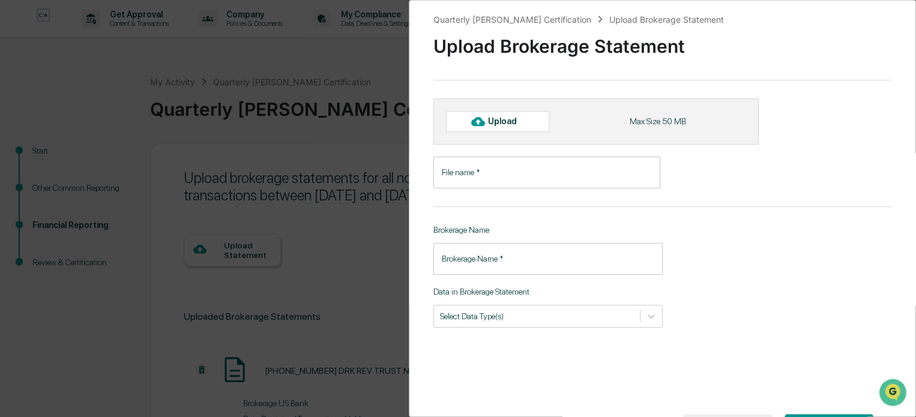
click at [483, 122] on icon at bounding box center [477, 121] width 13 height 9
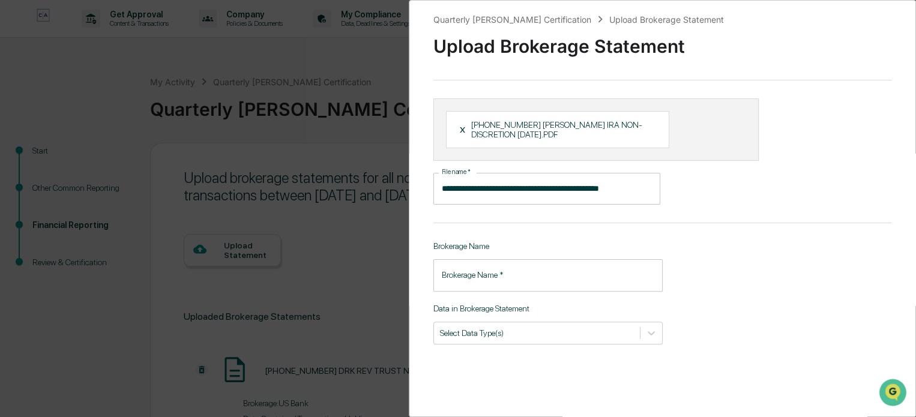
type input "**********"
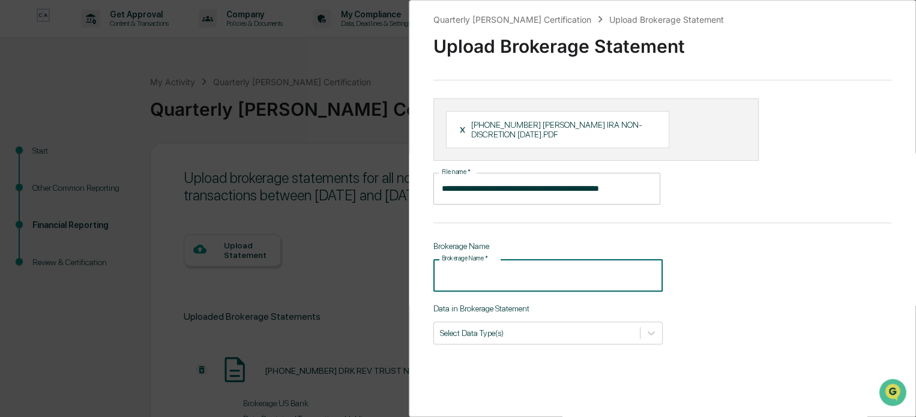
click at [465, 277] on input "Brokerage Name   *" at bounding box center [548, 275] width 229 height 32
type input "*******"
click at [658, 334] on div at bounding box center [652, 333] width 22 height 22
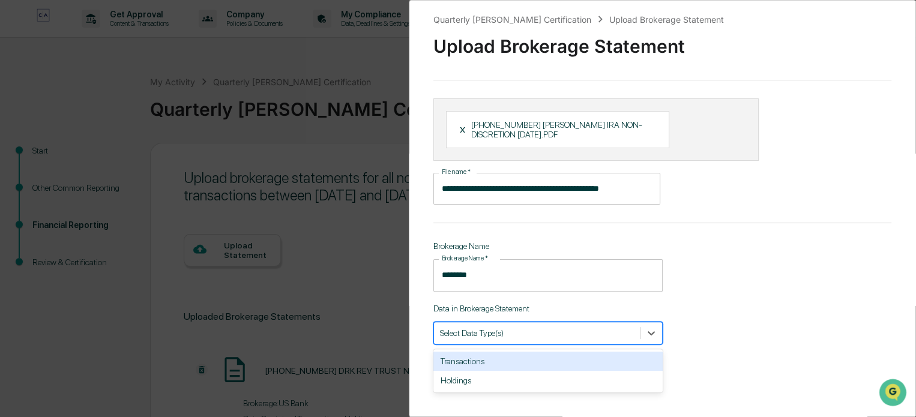
click at [449, 367] on div "Transactions" at bounding box center [548, 361] width 229 height 19
click at [450, 369] on div "Holdings" at bounding box center [548, 361] width 229 height 19
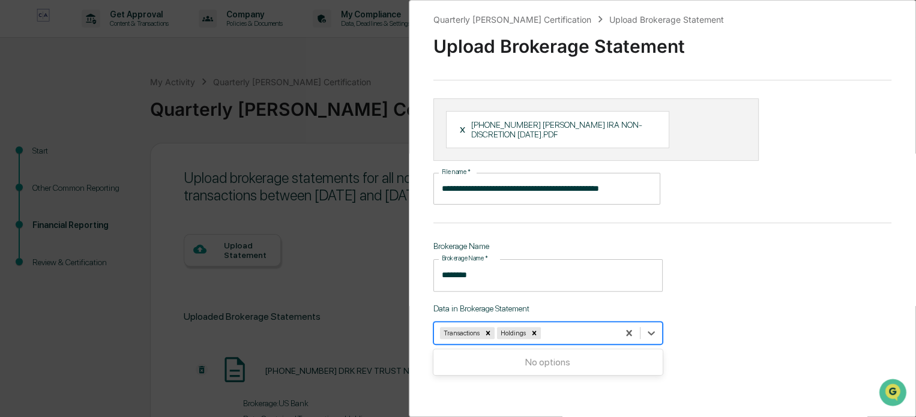
scroll to position [79, 0]
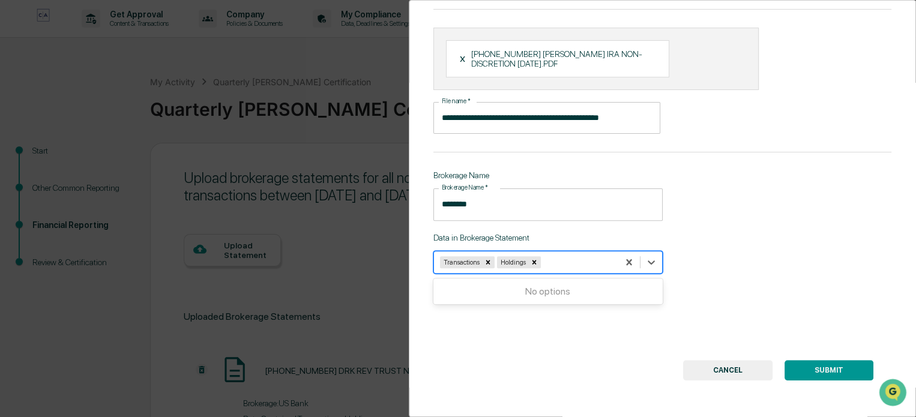
click at [803, 364] on button "SUBMIT" at bounding box center [829, 370] width 89 height 20
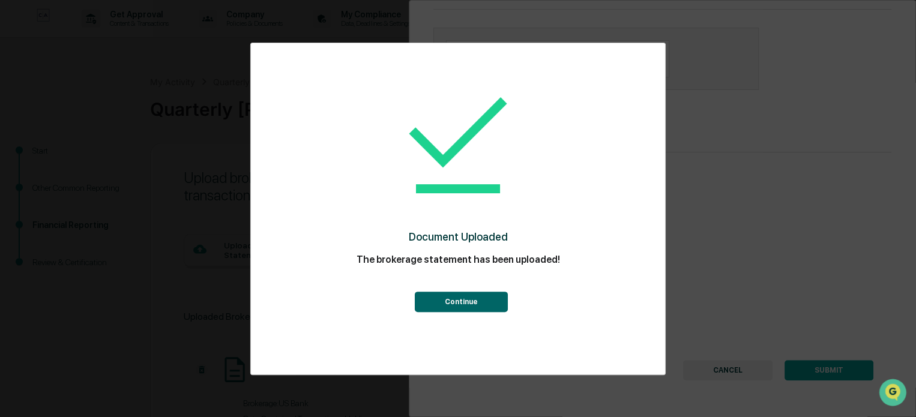
drag, startPoint x: 440, startPoint y: 295, endPoint x: 447, endPoint y: 300, distance: 7.8
click at [441, 297] on button "Continue" at bounding box center [460, 302] width 93 height 20
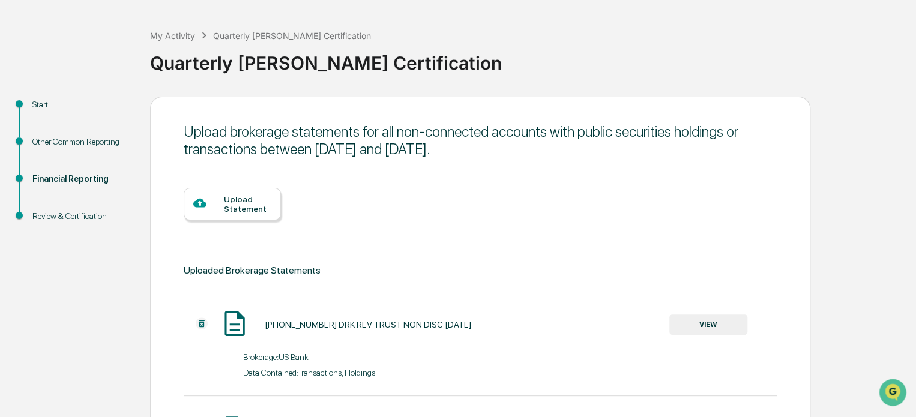
scroll to position [0, 0]
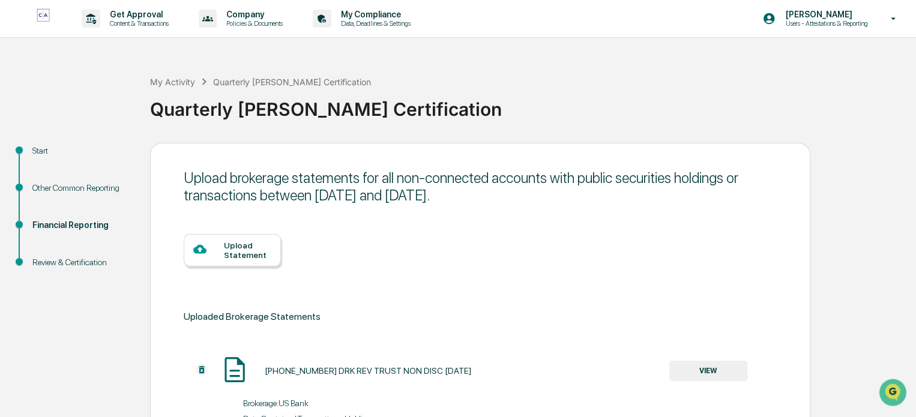
click at [231, 247] on div "Upload Statement" at bounding box center [247, 250] width 47 height 19
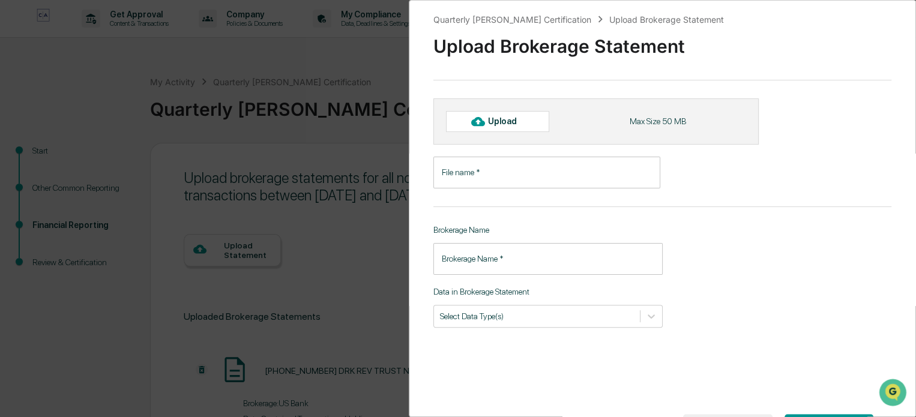
click at [490, 122] on div "Upload" at bounding box center [507, 122] width 39 height 10
type input "**********"
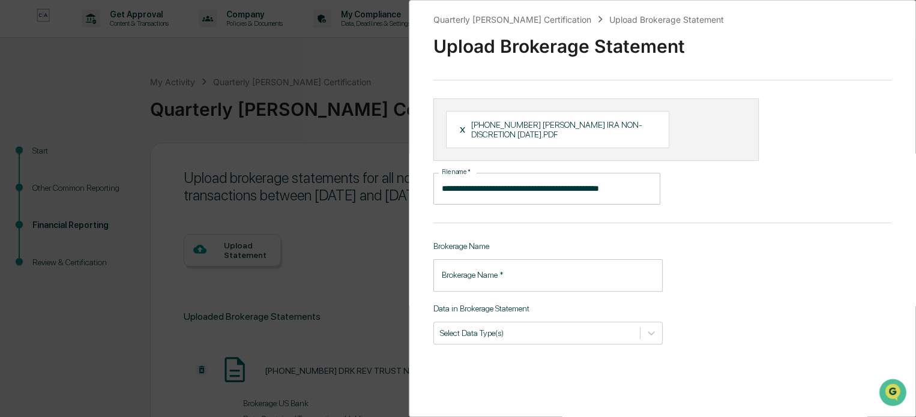
click at [473, 283] on input "Brokerage Name   *" at bounding box center [548, 275] width 229 height 32
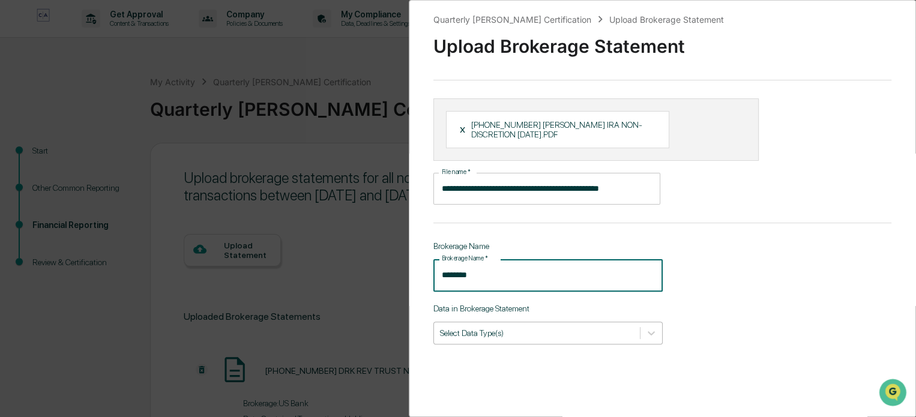
type input "*******"
click at [495, 331] on div at bounding box center [537, 332] width 194 height 11
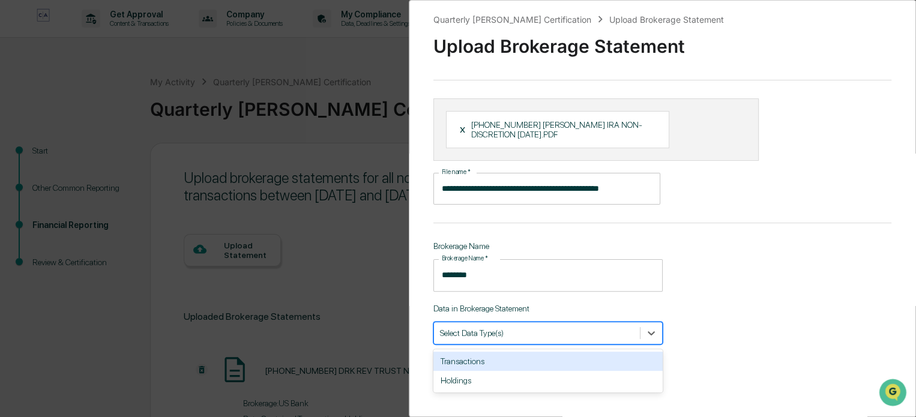
click at [473, 358] on div "Transactions" at bounding box center [548, 361] width 229 height 19
click at [456, 364] on div "Holdings" at bounding box center [548, 361] width 229 height 19
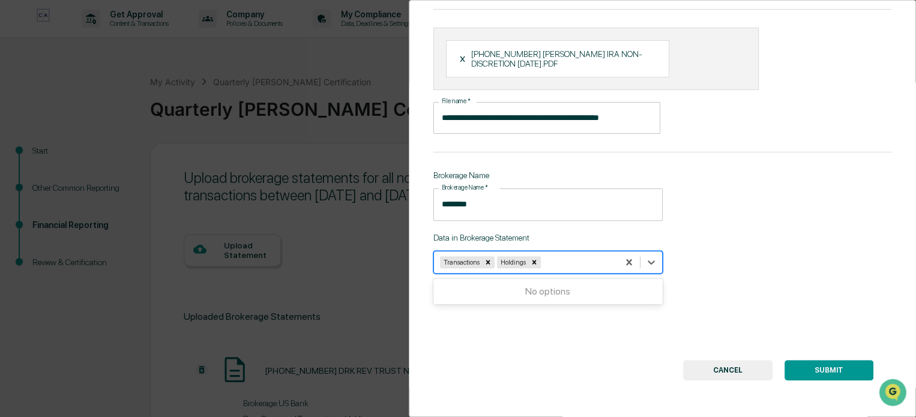
scroll to position [79, 0]
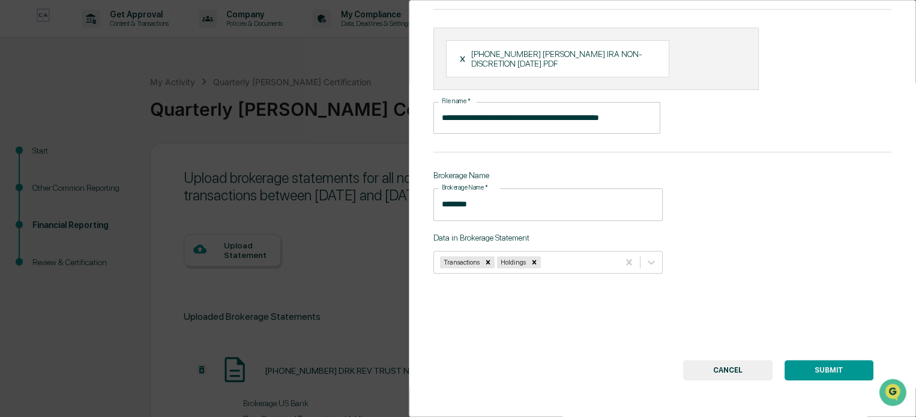
click at [798, 363] on button "SUBMIT" at bounding box center [829, 370] width 89 height 20
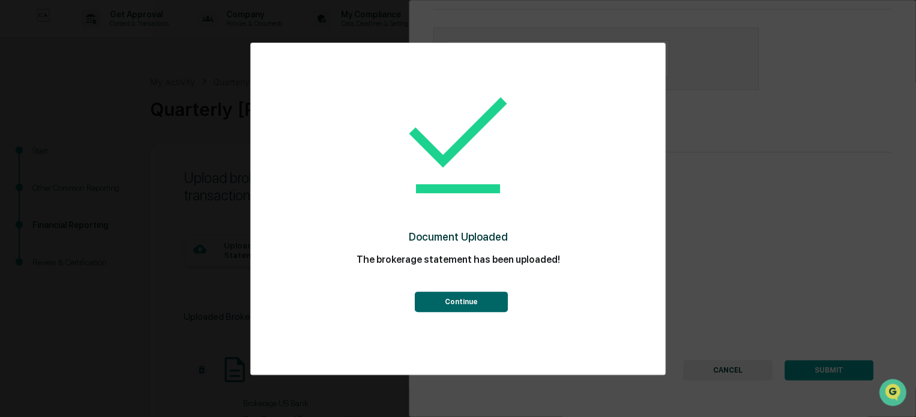
click at [459, 304] on button "Continue" at bounding box center [460, 302] width 93 height 20
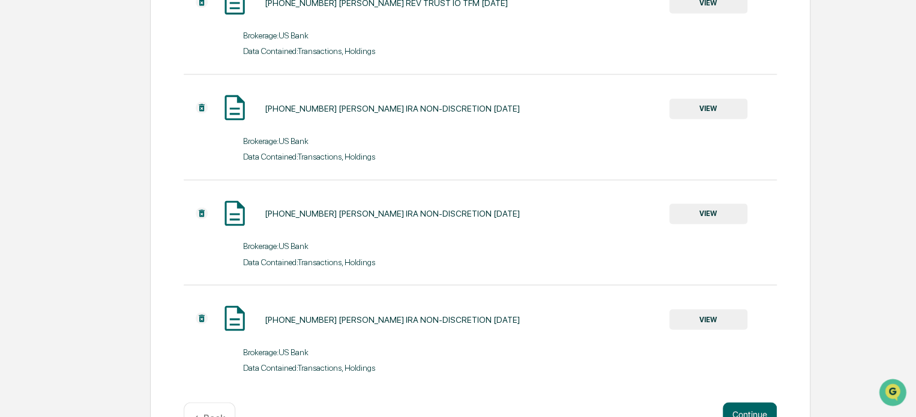
scroll to position [942, 0]
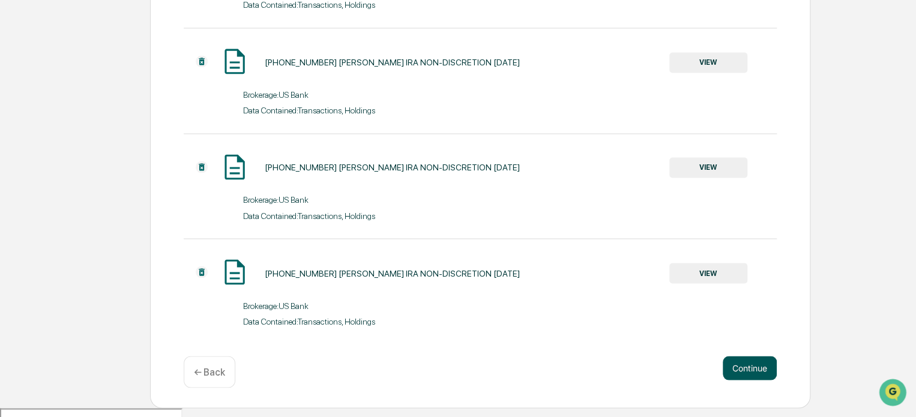
click at [746, 378] on button "Continue" at bounding box center [750, 368] width 54 height 24
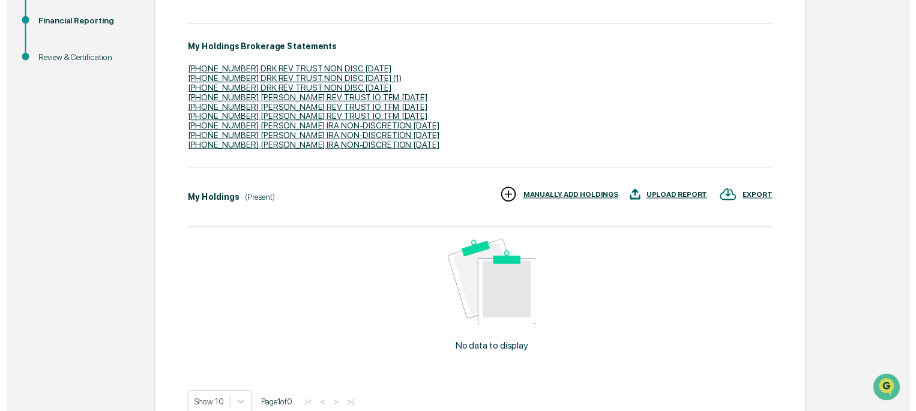
scroll to position [274, 0]
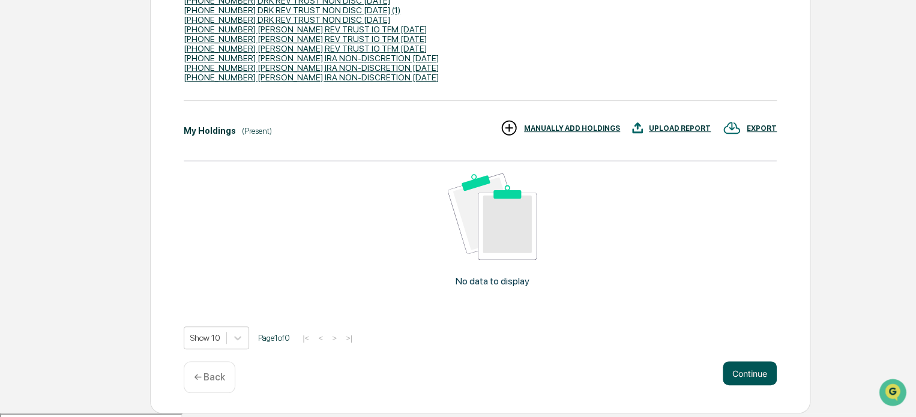
click at [763, 377] on button "Continue" at bounding box center [750, 374] width 54 height 24
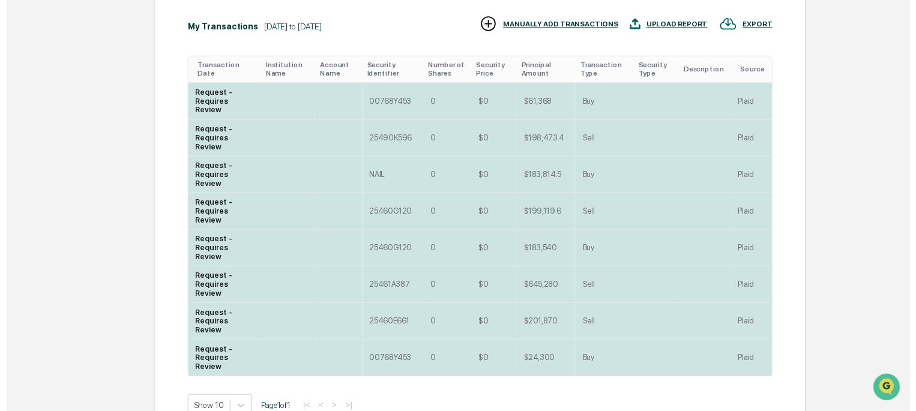
scroll to position [442, 0]
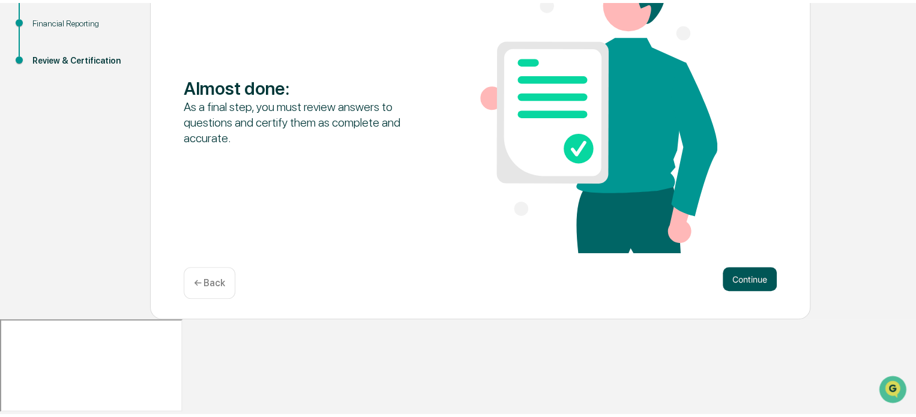
scroll to position [103, 0]
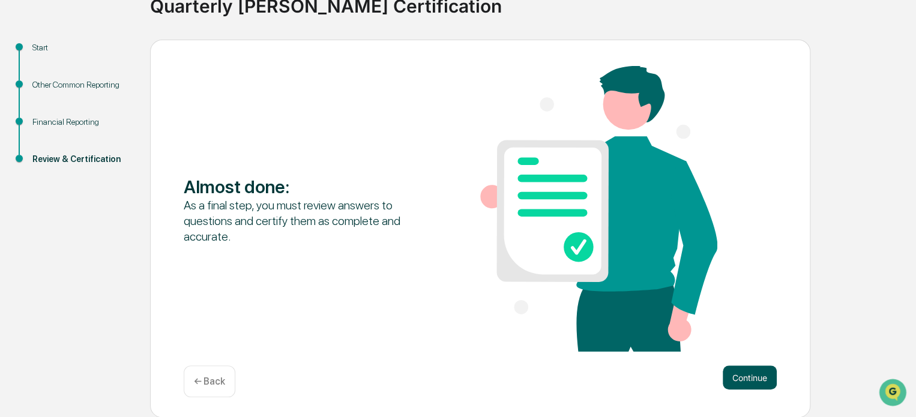
click at [739, 376] on button "Continue" at bounding box center [750, 378] width 54 height 24
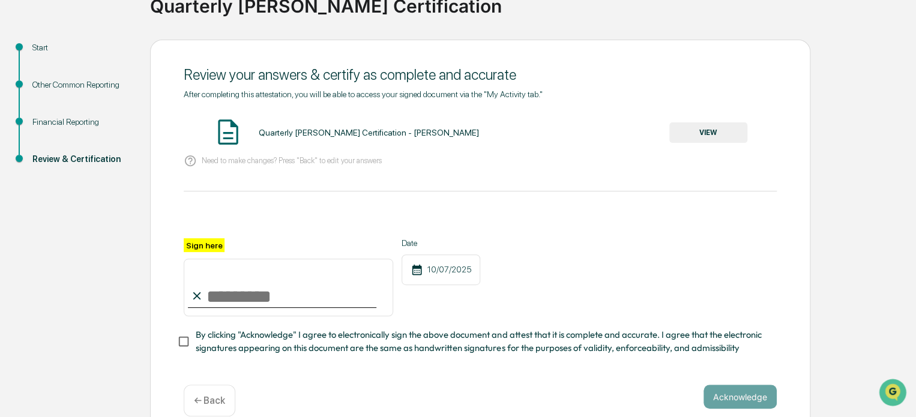
click at [704, 130] on button "VIEW" at bounding box center [709, 133] width 78 height 20
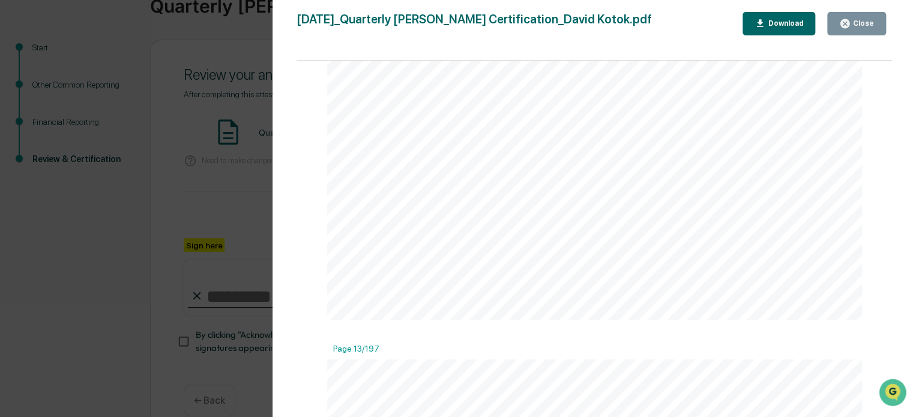
scroll to position [6966, 0]
click at [782, 25] on div "Download" at bounding box center [785, 23] width 38 height 8
click at [877, 23] on button "Close" at bounding box center [857, 23] width 59 height 23
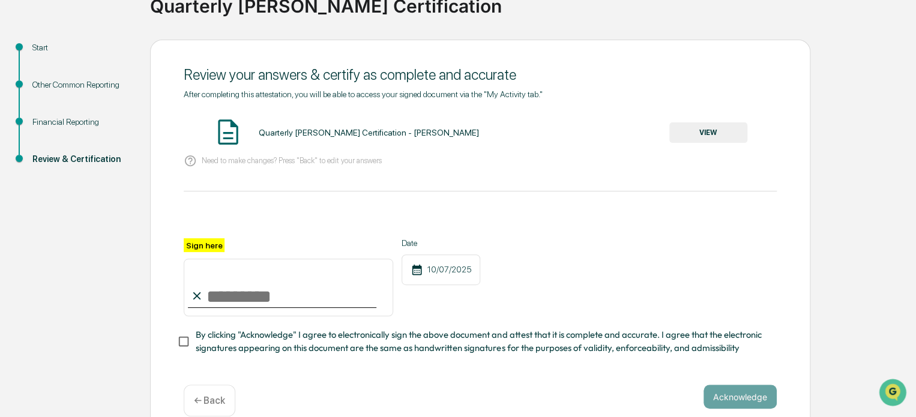
click at [219, 297] on input "Sign here" at bounding box center [289, 288] width 210 height 58
type input "**********"
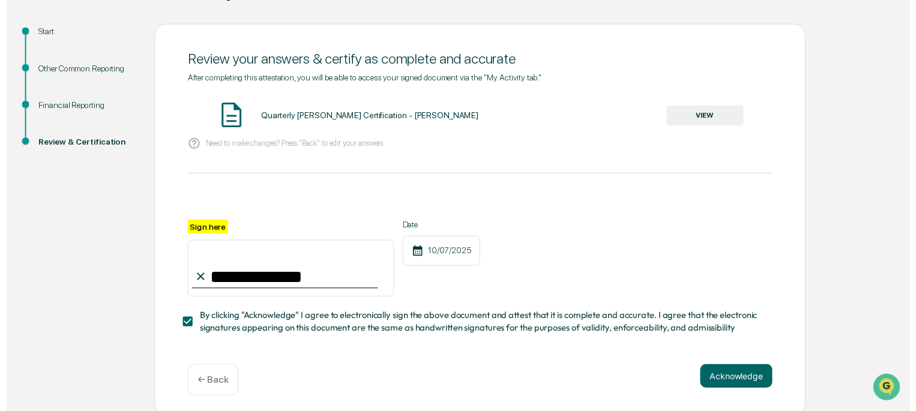
scroll to position [127, 0]
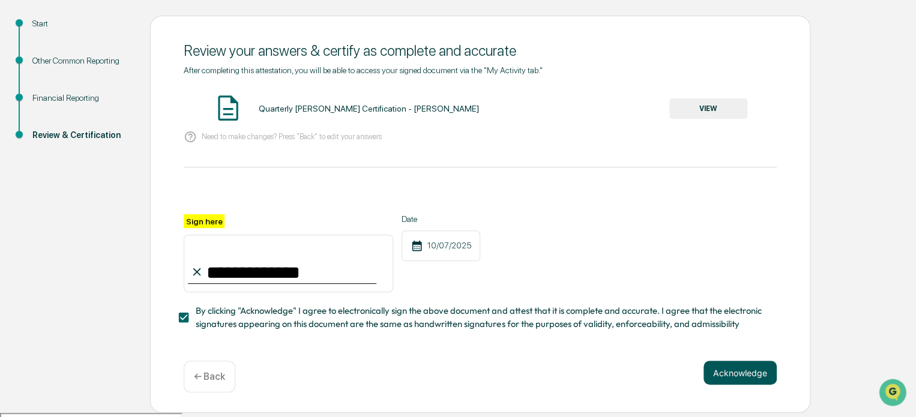
click at [733, 380] on button "Acknowledge" at bounding box center [740, 373] width 73 height 24
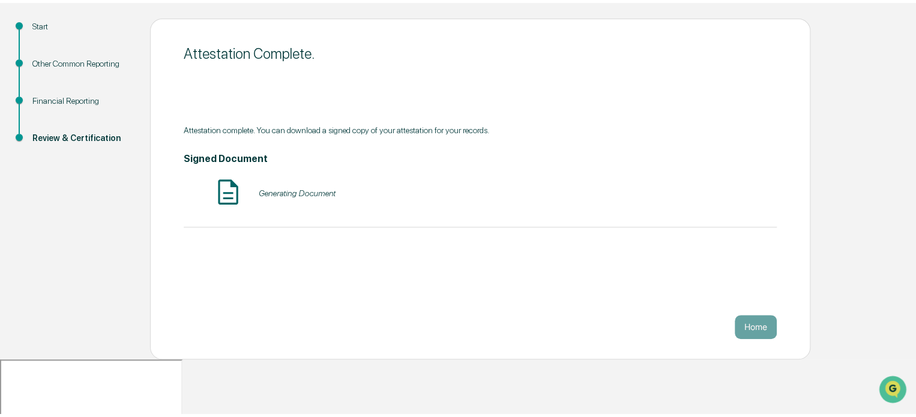
scroll to position [65, 0]
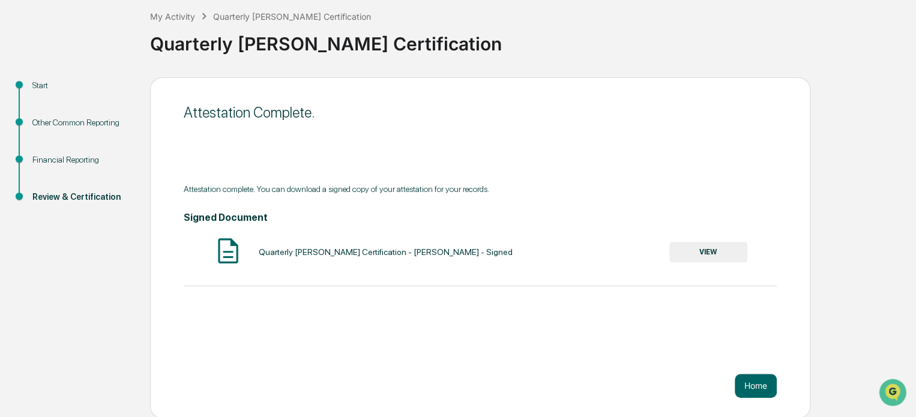
click at [702, 253] on button "VIEW" at bounding box center [709, 252] width 78 height 20
